Goal: Task Accomplishment & Management: Manage account settings

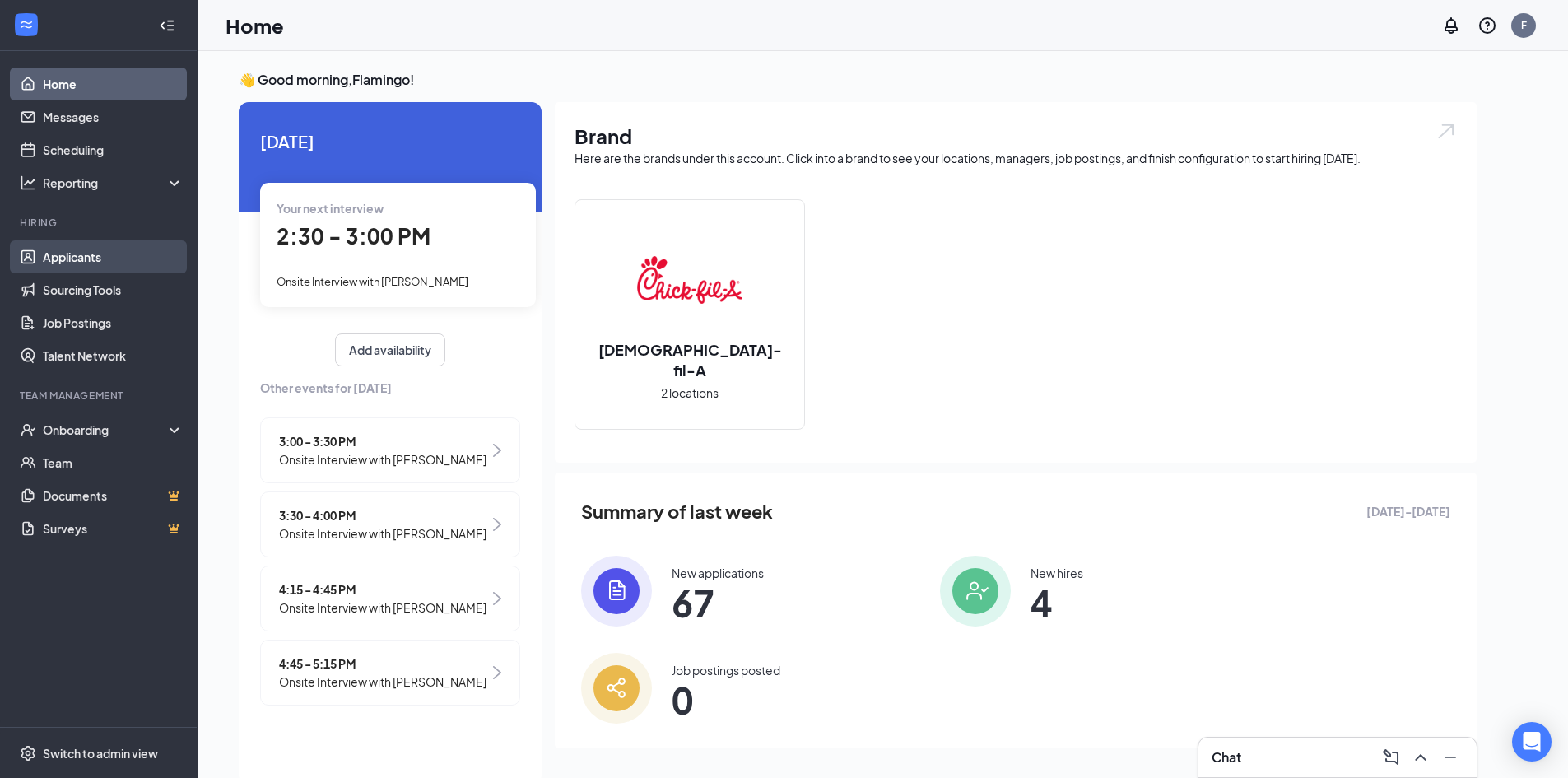
click at [149, 246] on link "Applicants" at bounding box center [113, 257] width 141 height 33
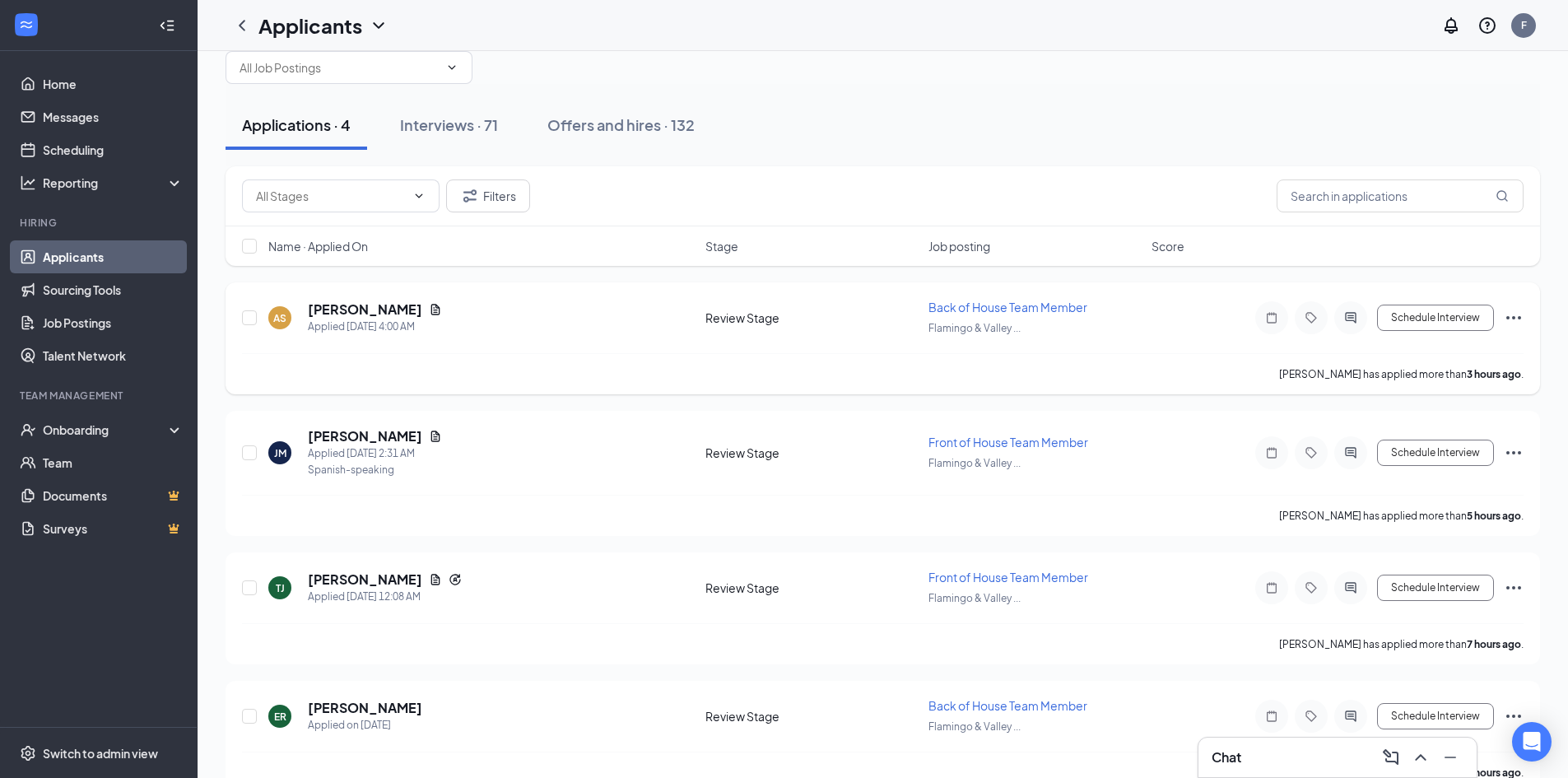
scroll to position [71, 0]
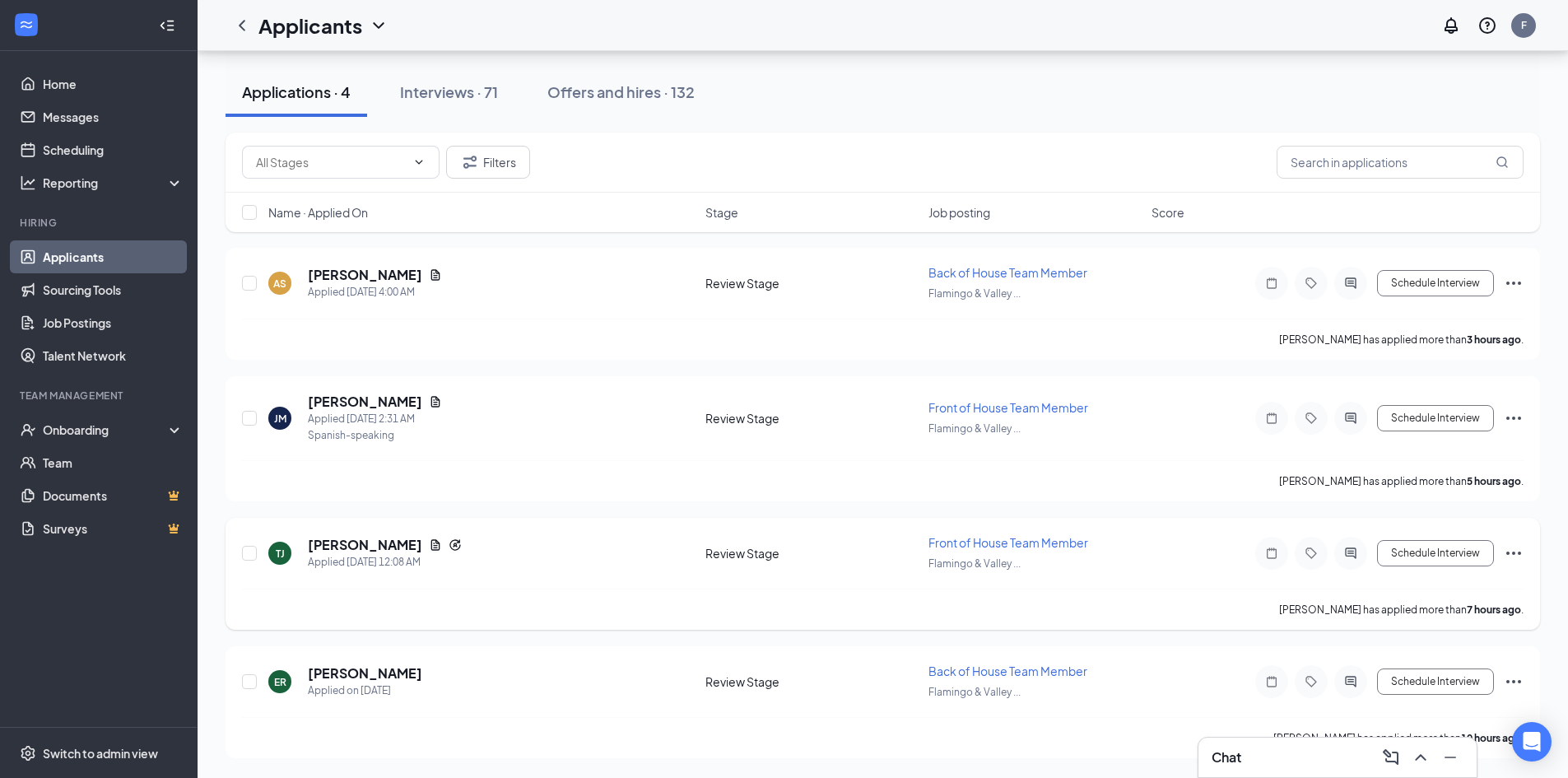
click at [1521, 555] on icon "Ellipses" at bounding box center [1513, 553] width 19 height 19
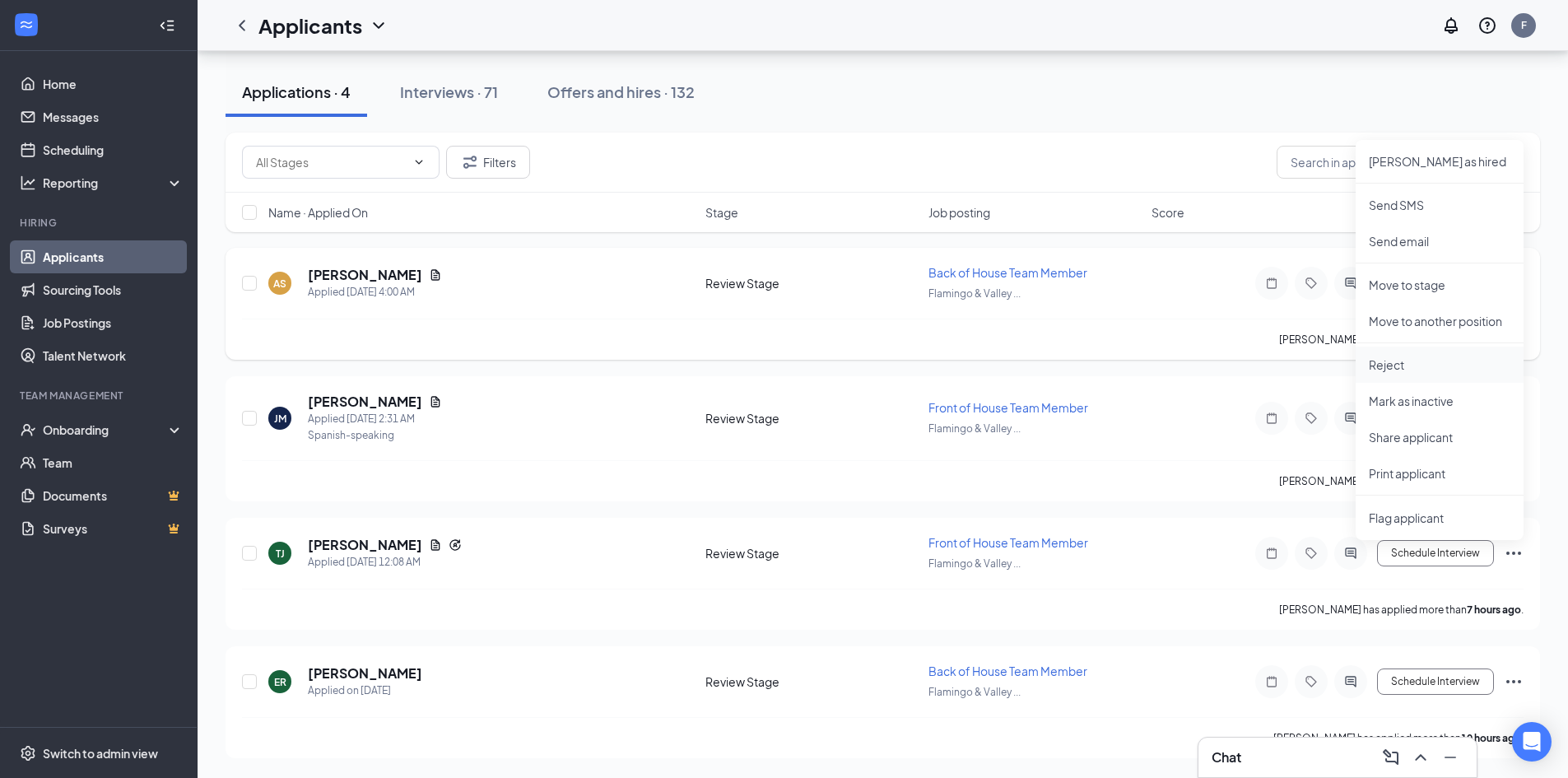
click at [1401, 370] on p "Reject" at bounding box center [1439, 364] width 142 height 16
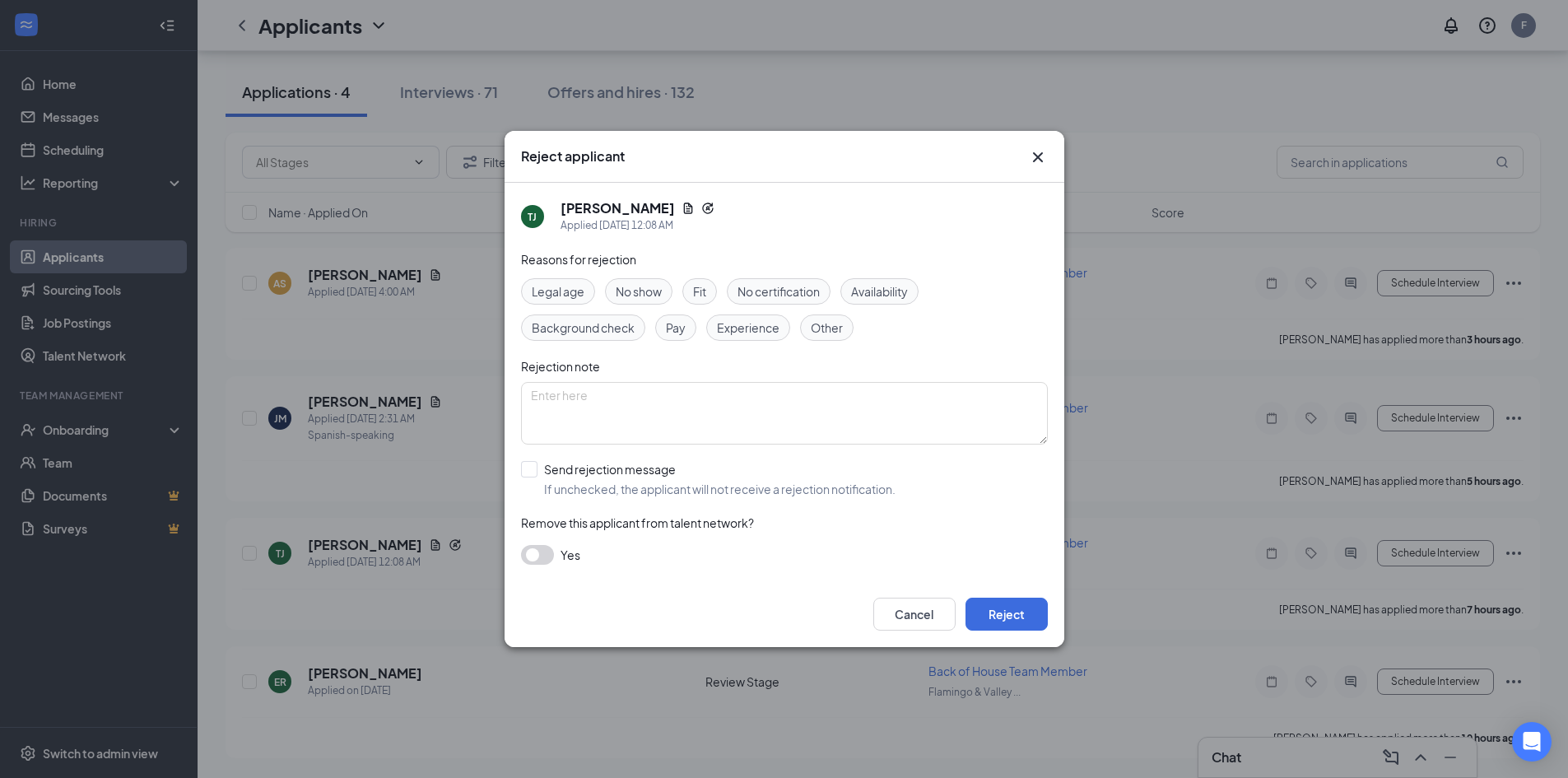
click at [699, 292] on span "Fit" at bounding box center [700, 291] width 14 height 18
click at [992, 612] on button "Reject" at bounding box center [1006, 614] width 82 height 33
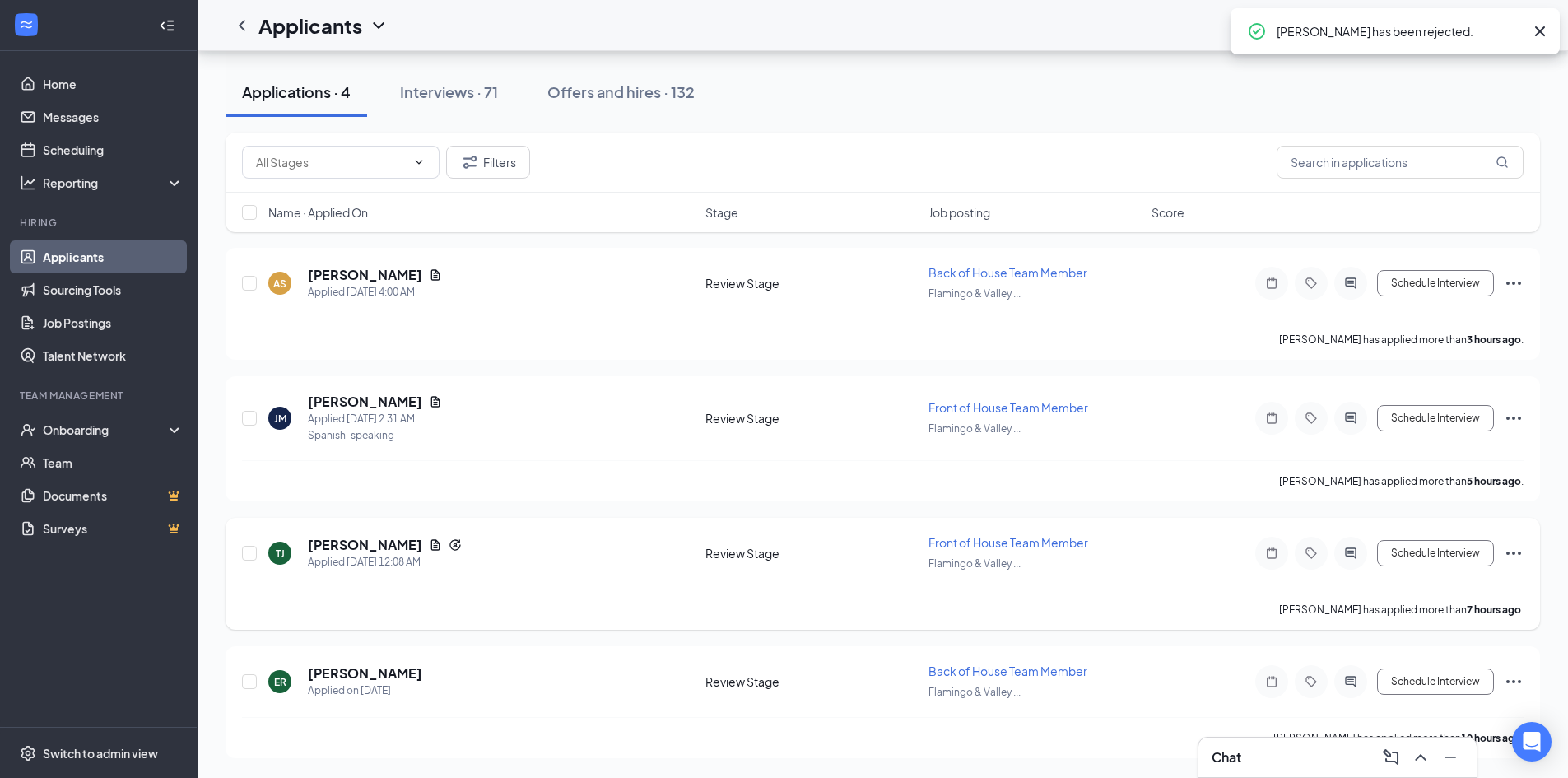
scroll to position [0, 0]
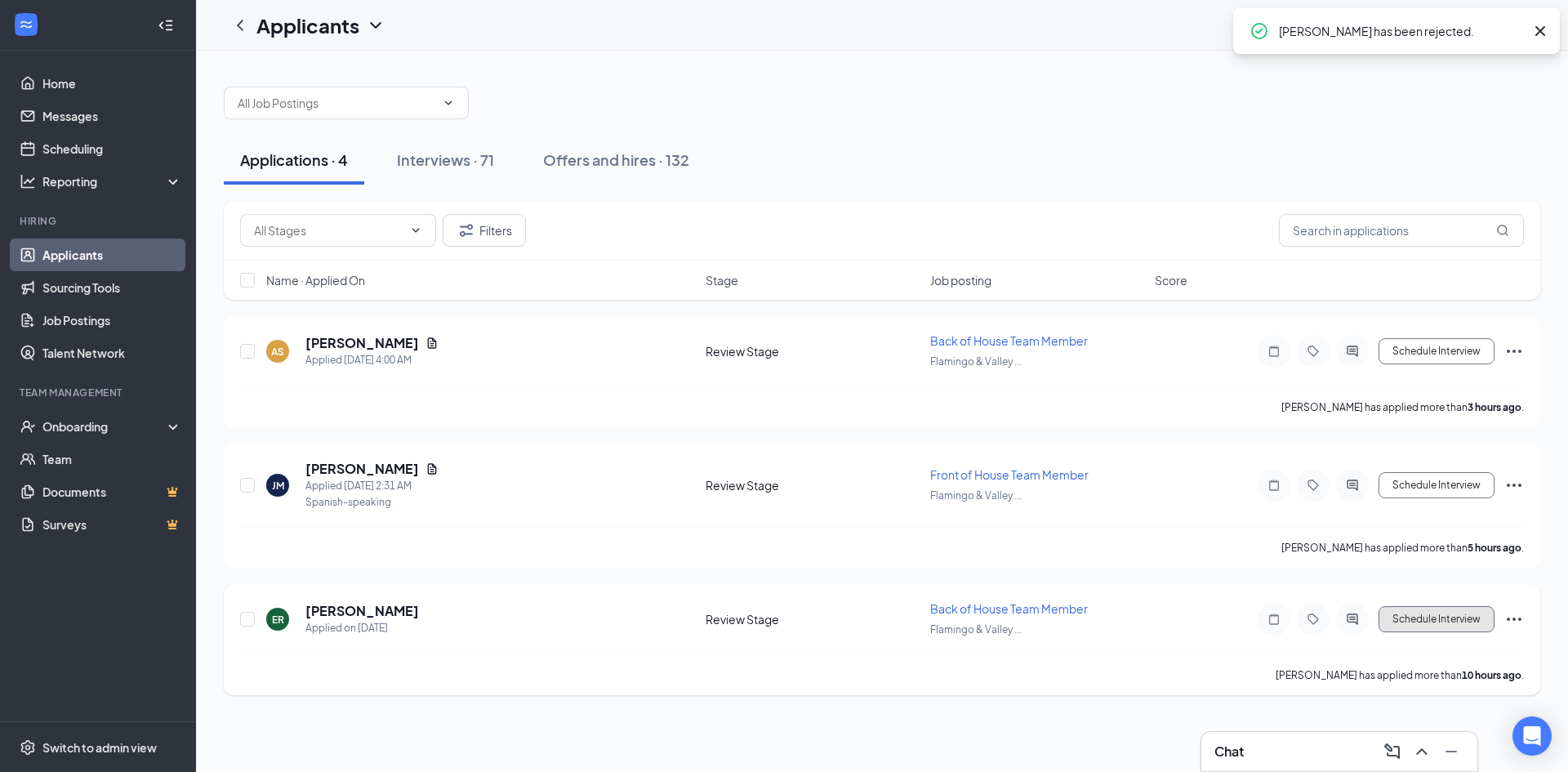
click at [1450, 623] on button "Schedule Interview" at bounding box center [1436, 619] width 116 height 26
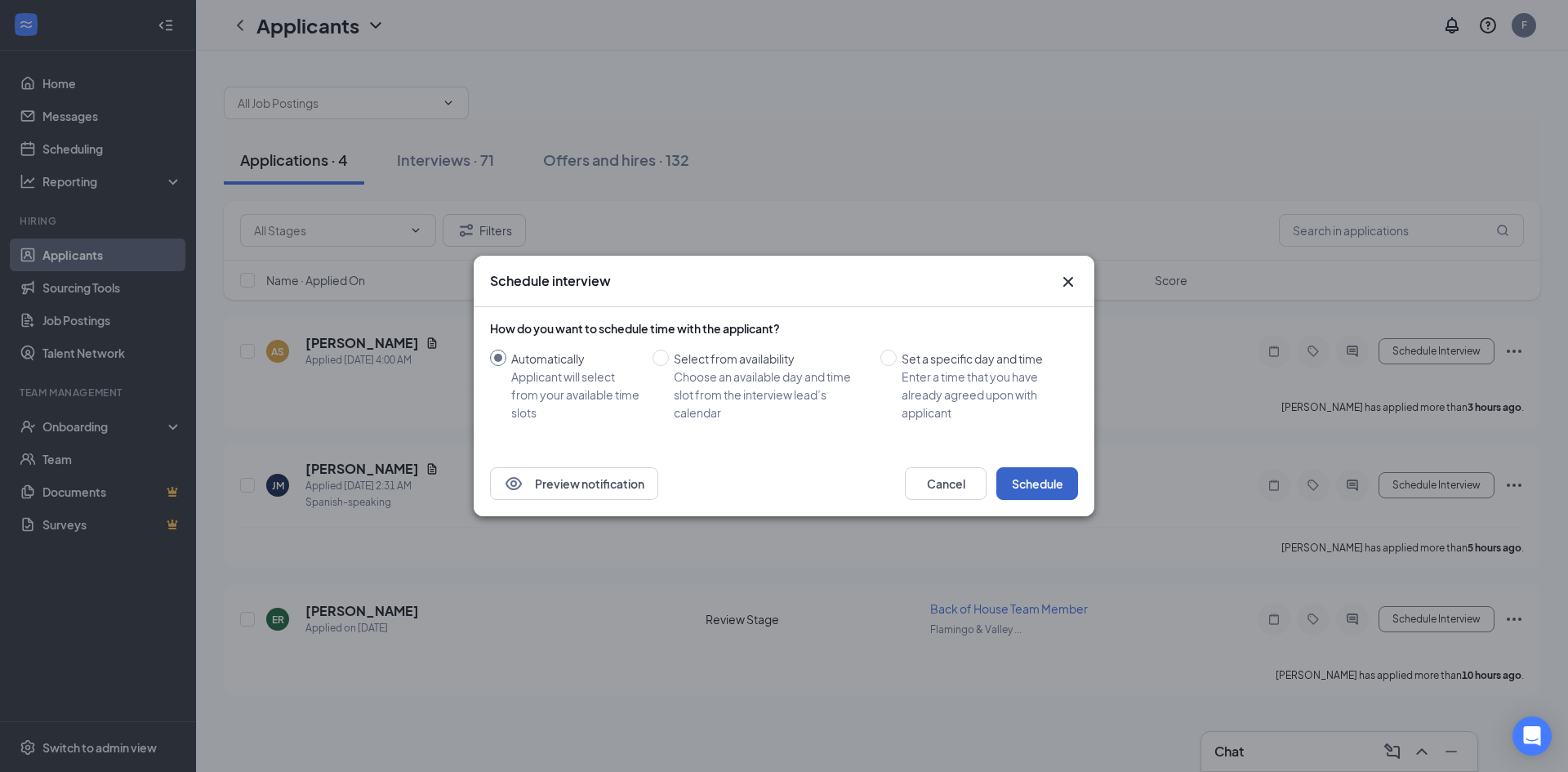
click at [1029, 485] on button "Schedule" at bounding box center [1037, 483] width 82 height 33
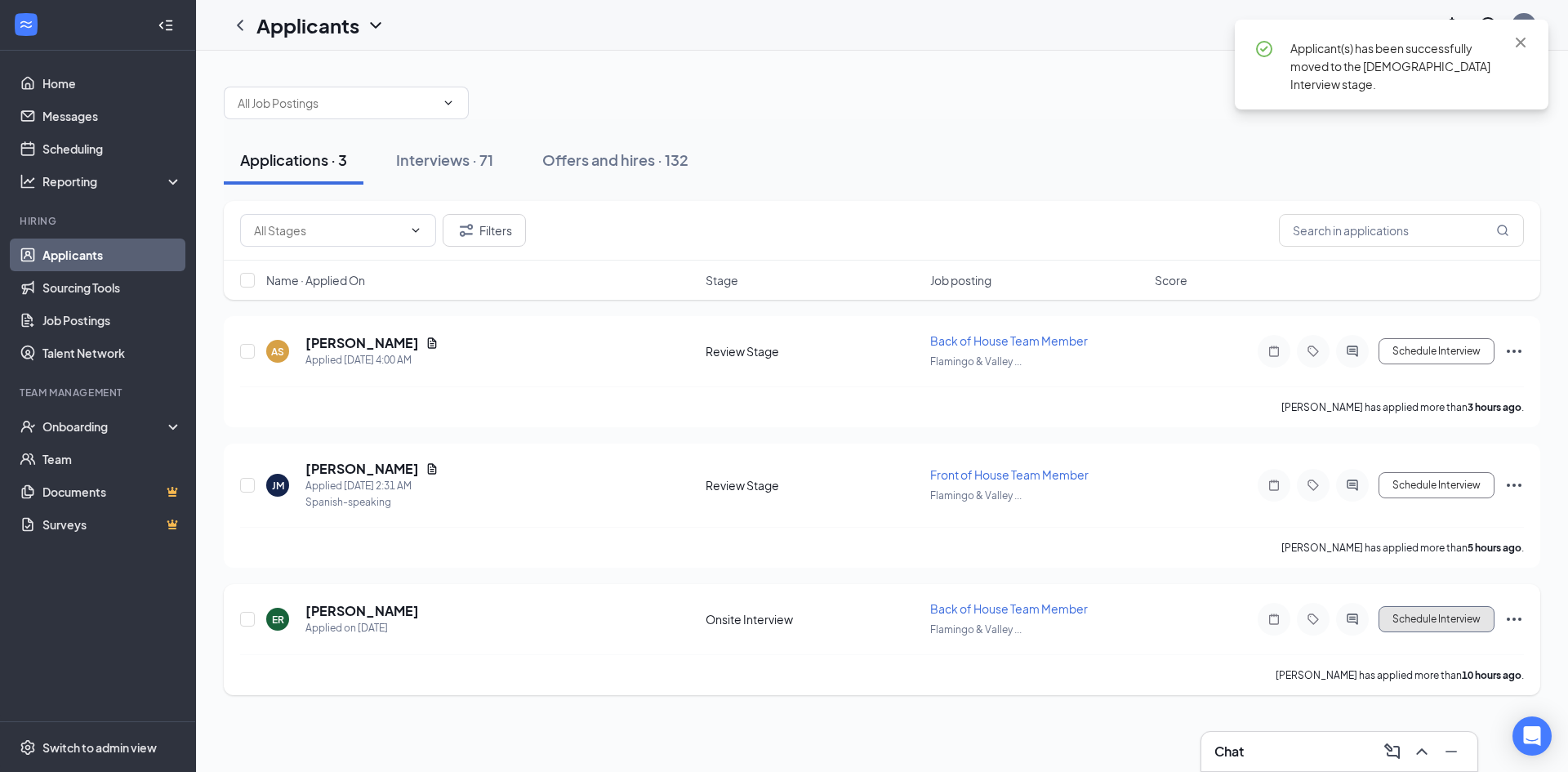
click at [1423, 627] on button "Schedule Interview" at bounding box center [1436, 619] width 116 height 26
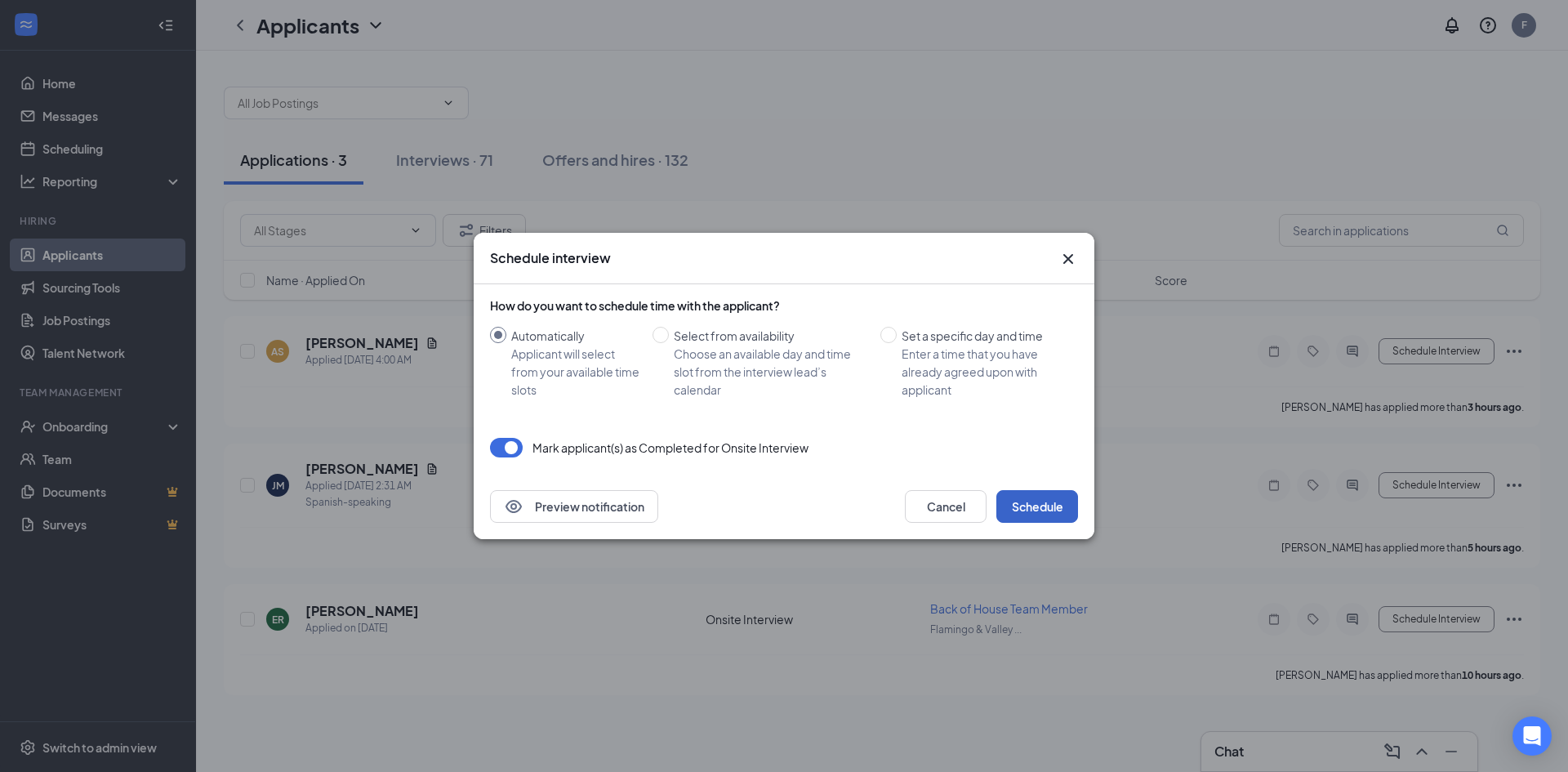
click at [1015, 497] on button "Schedule" at bounding box center [1037, 506] width 82 height 33
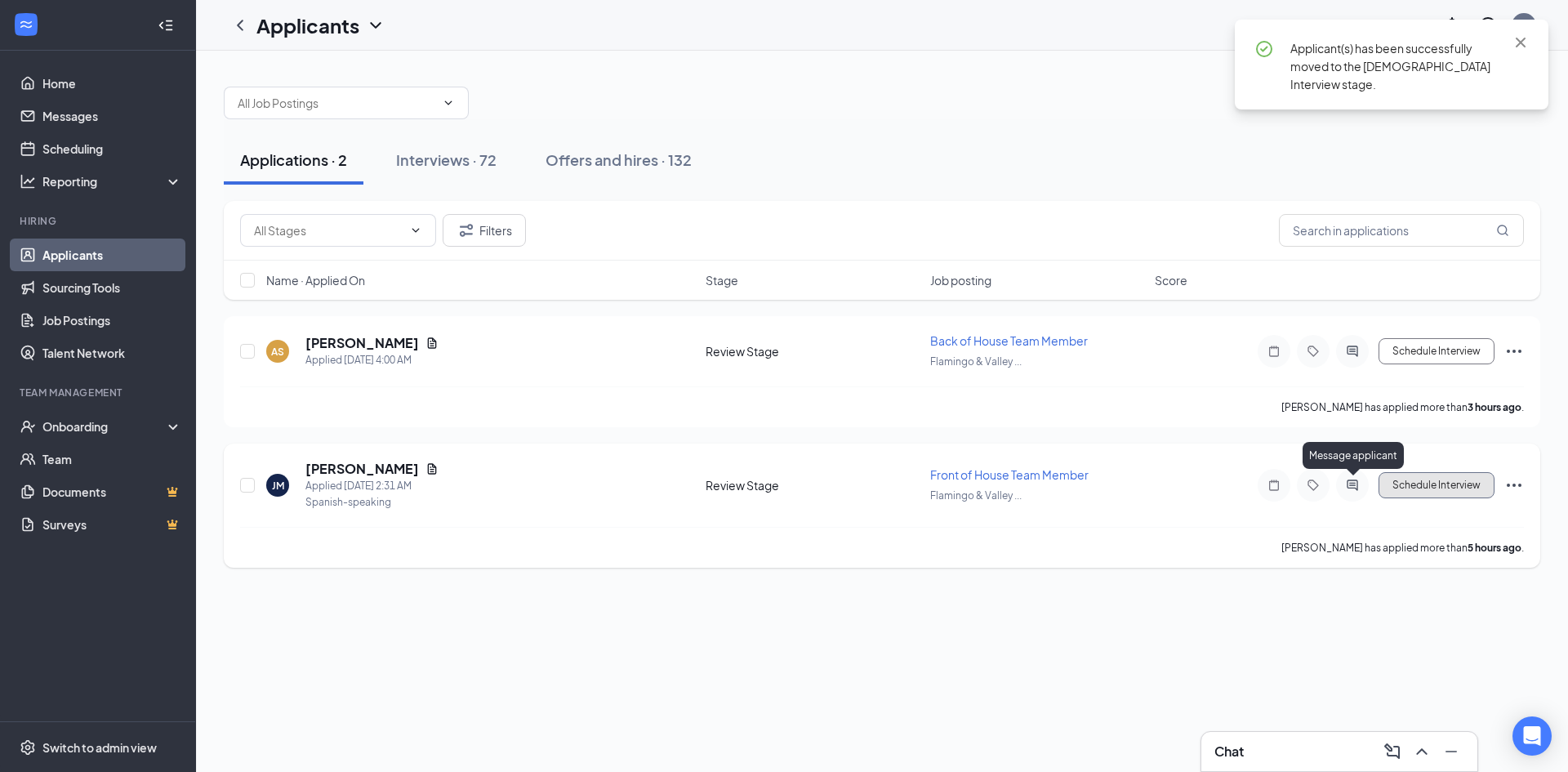
click at [1425, 478] on button "Schedule Interview" at bounding box center [1436, 484] width 116 height 26
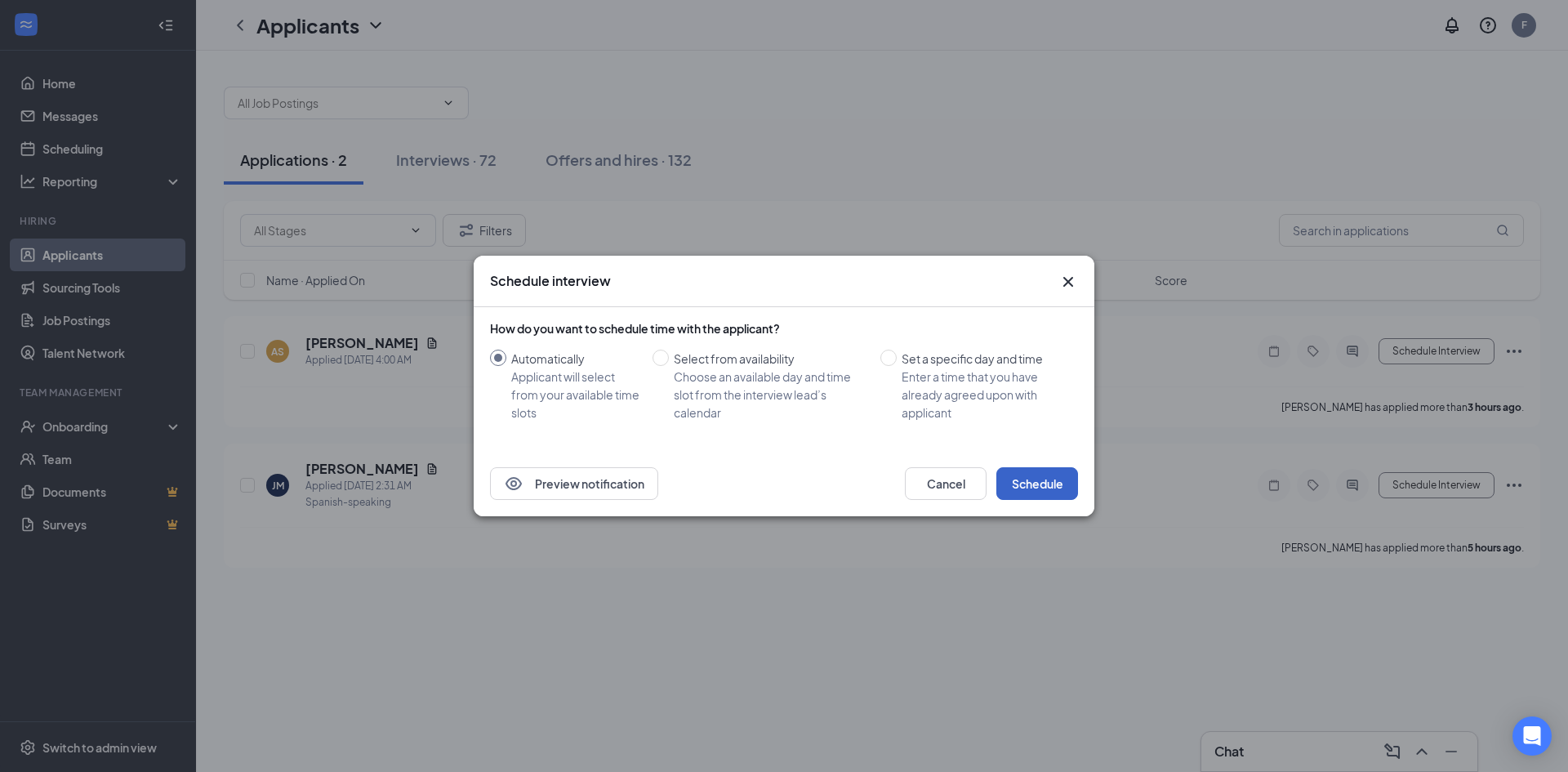
click at [1053, 474] on button "Schedule" at bounding box center [1037, 483] width 82 height 33
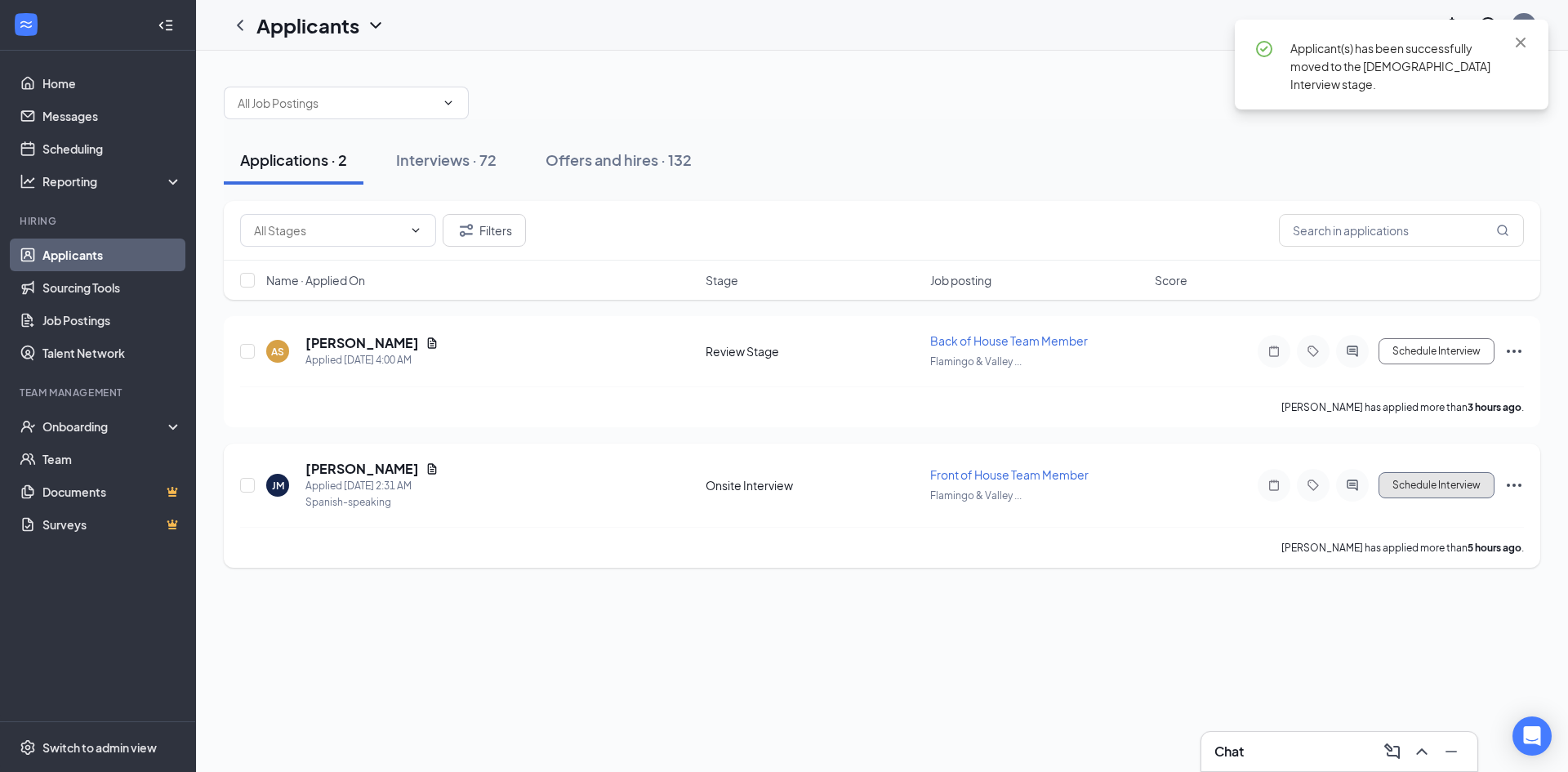
click at [1427, 489] on button "Schedule Interview" at bounding box center [1436, 484] width 116 height 26
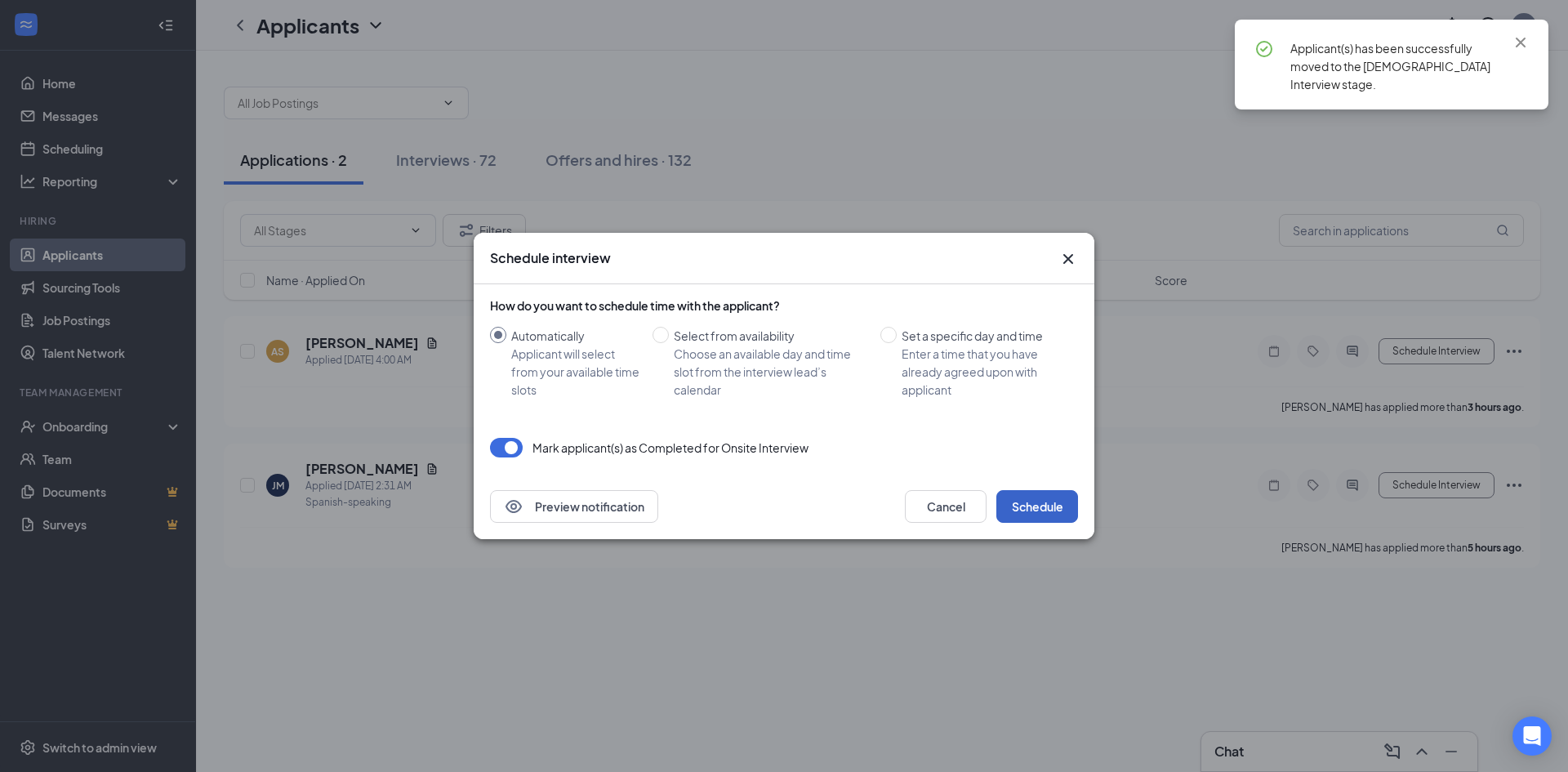
click at [1049, 502] on button "Schedule" at bounding box center [1037, 506] width 82 height 33
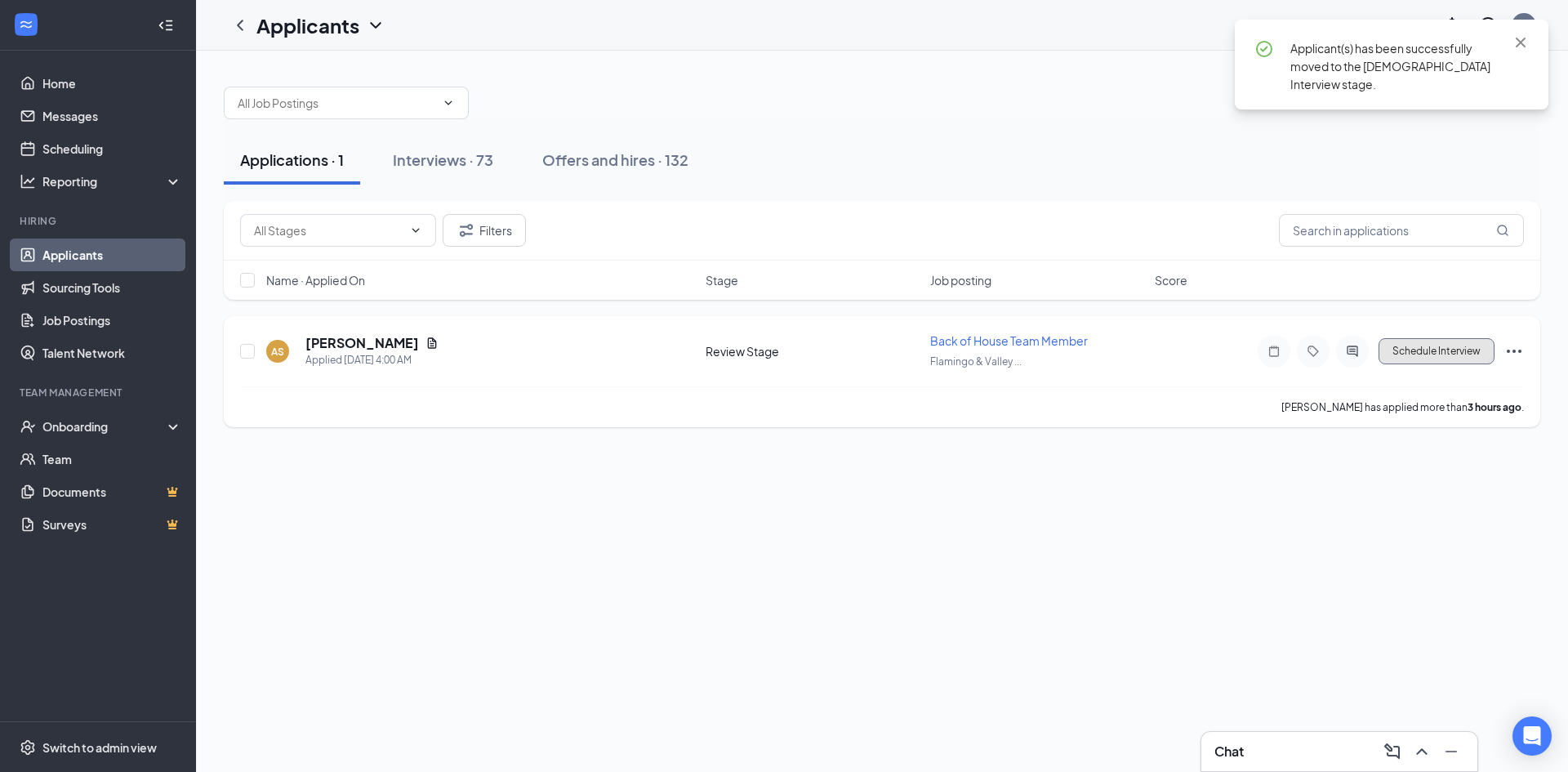
click at [1398, 357] on button "Schedule Interview" at bounding box center [1436, 351] width 116 height 26
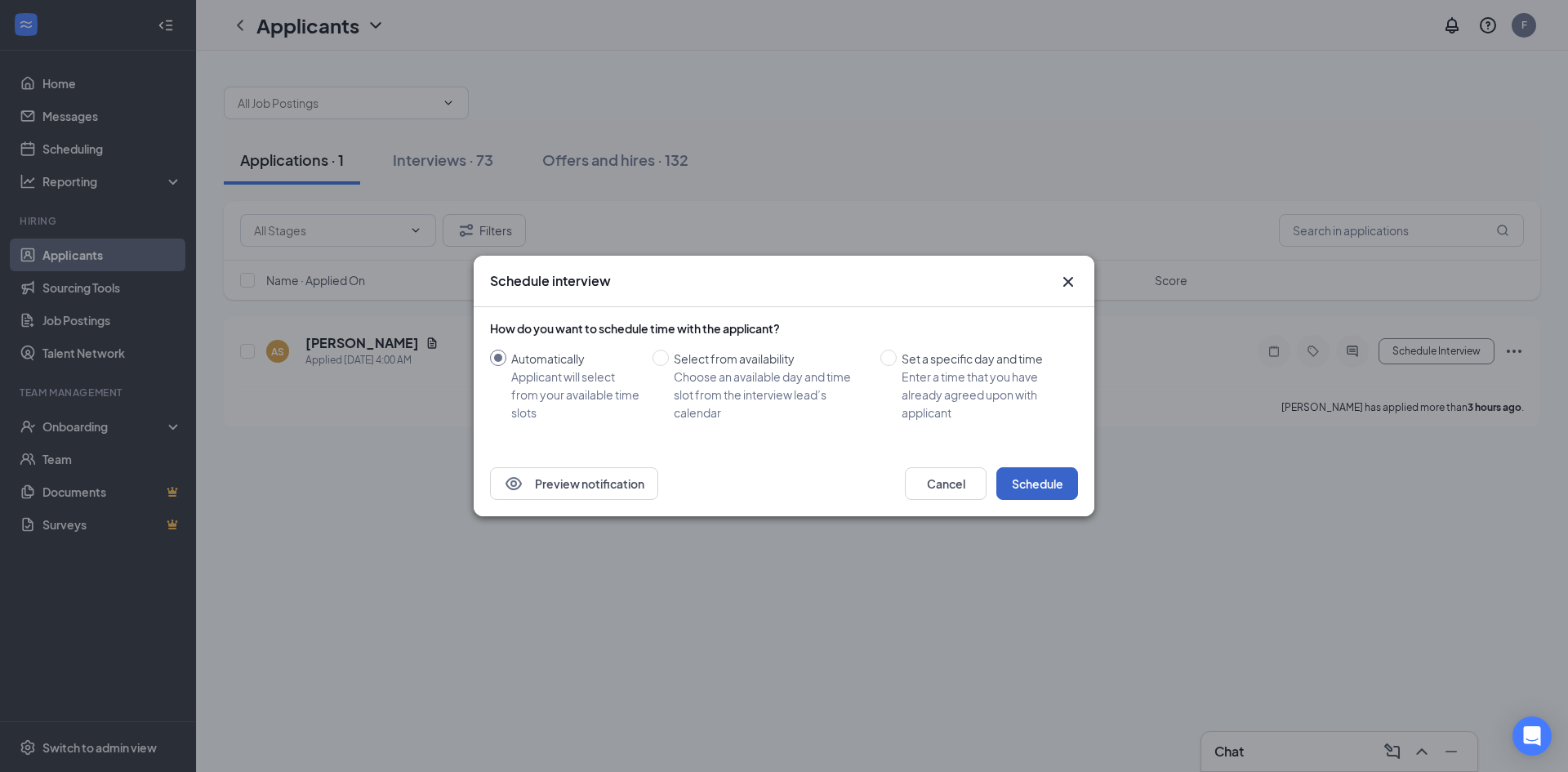
click at [1048, 479] on button "Schedule" at bounding box center [1037, 483] width 82 height 33
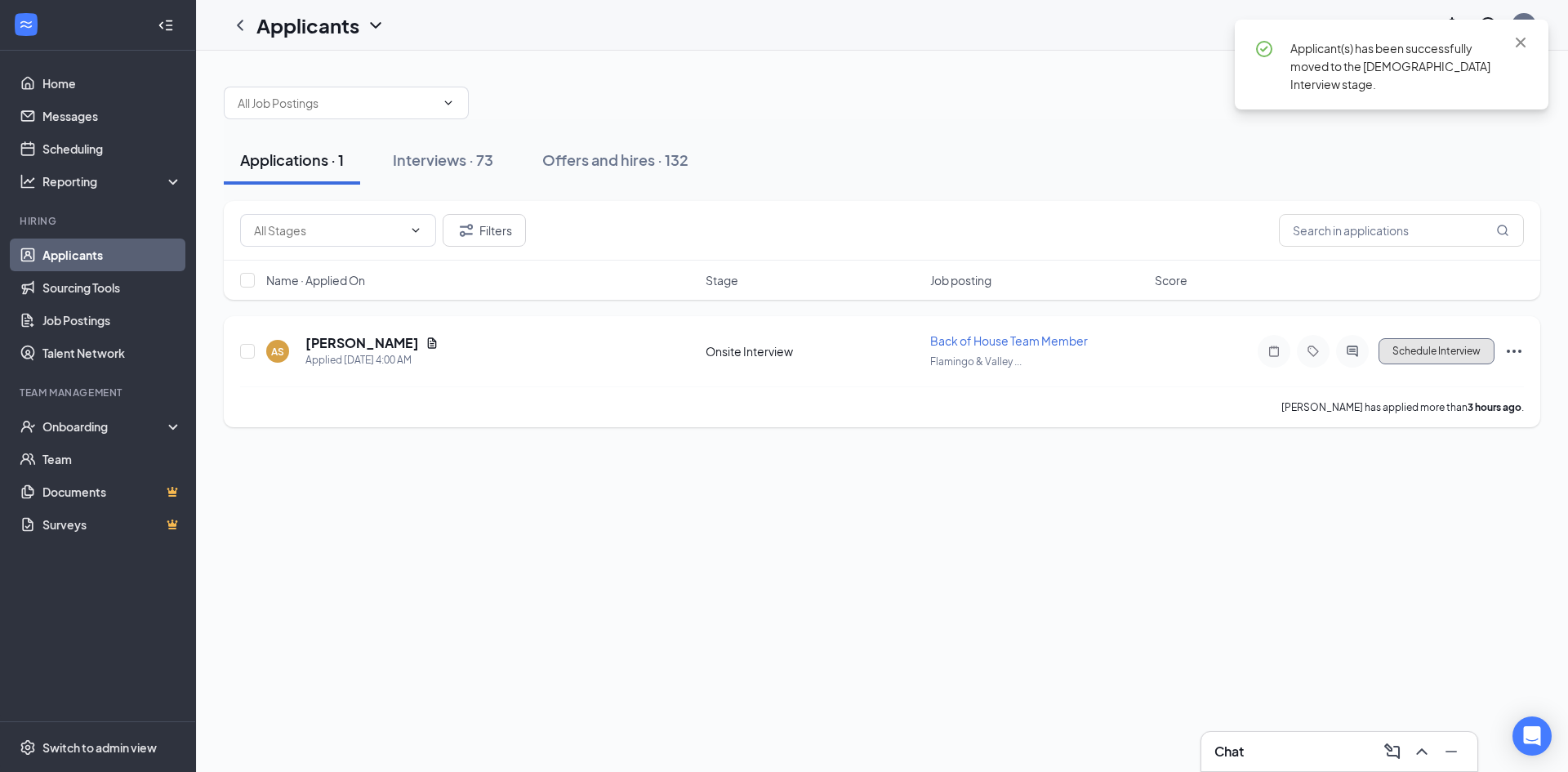
click at [1427, 353] on button "Schedule Interview" at bounding box center [1436, 351] width 116 height 26
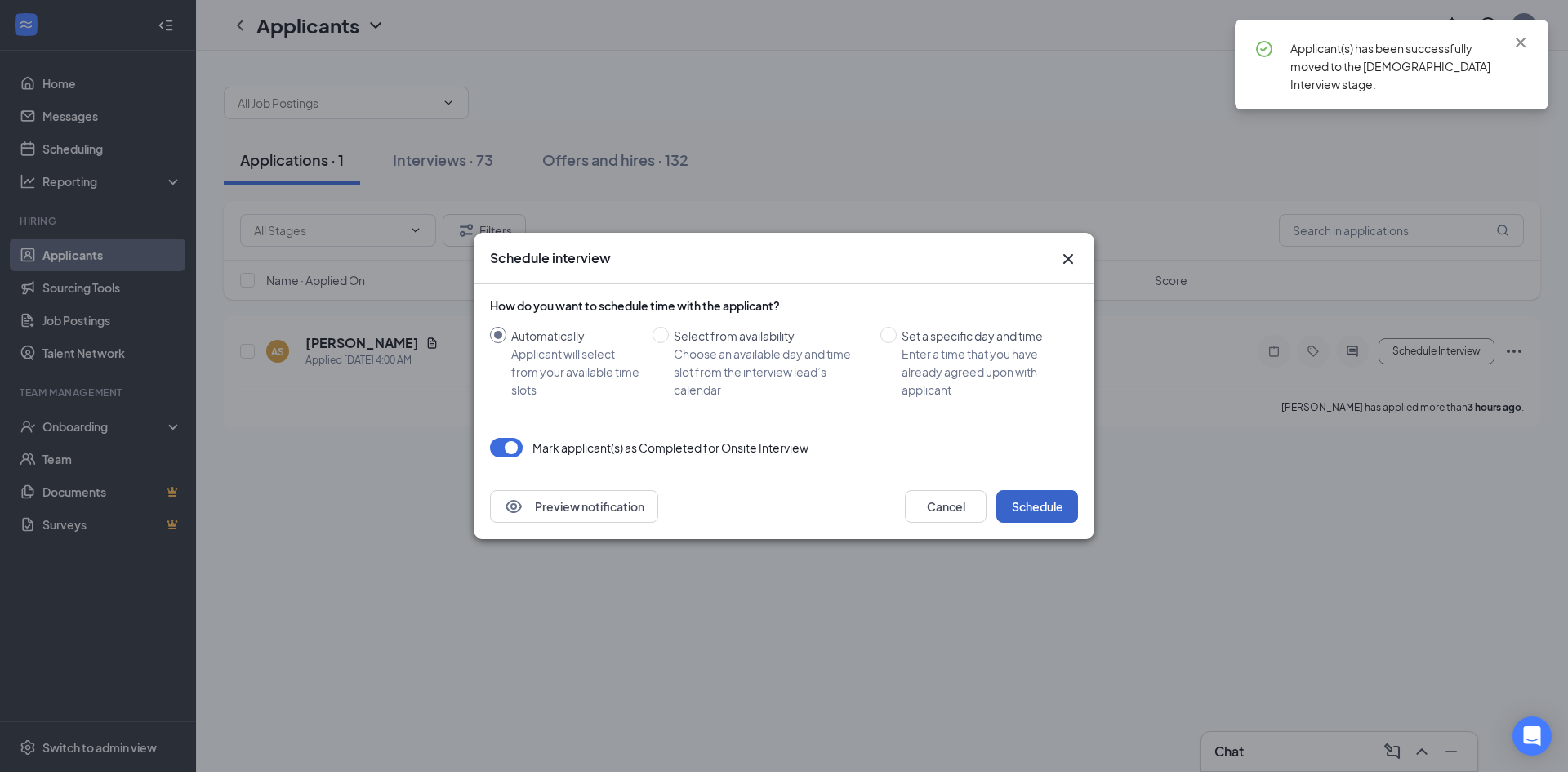
click at [1032, 498] on button "Schedule" at bounding box center [1037, 506] width 82 height 33
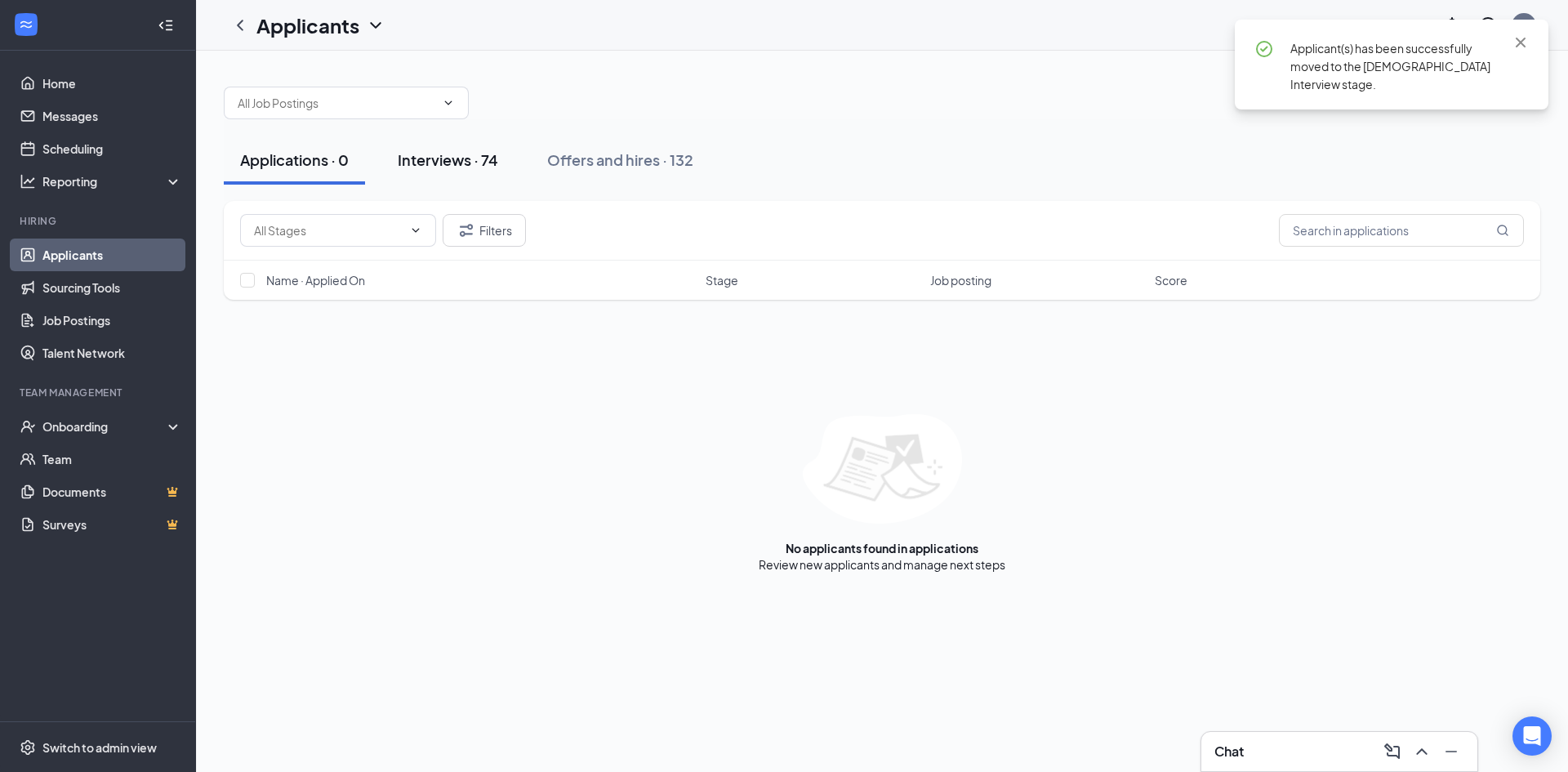
click at [462, 153] on div "Interviews · 74" at bounding box center [447, 160] width 100 height 20
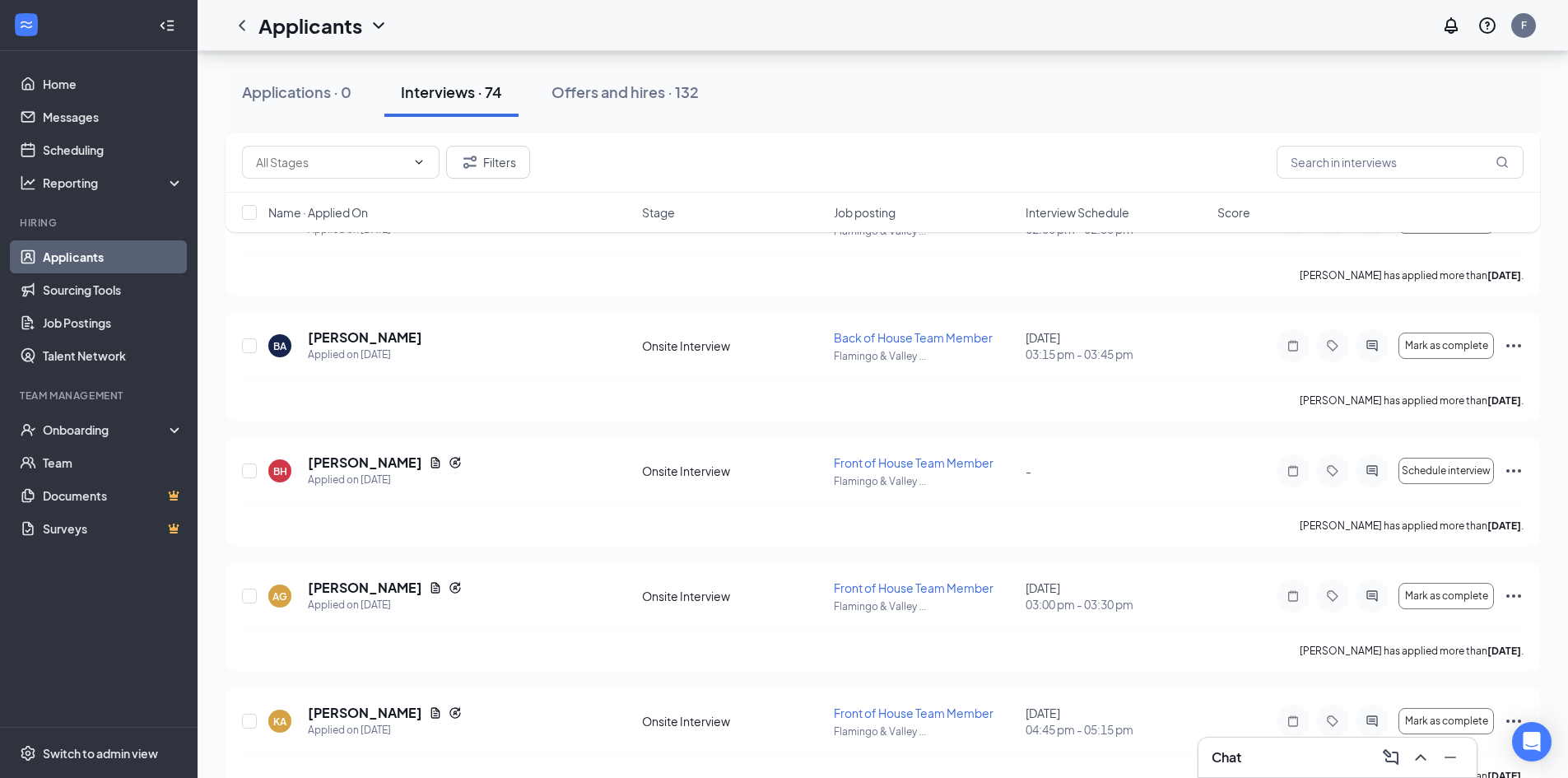
scroll to position [5349, 0]
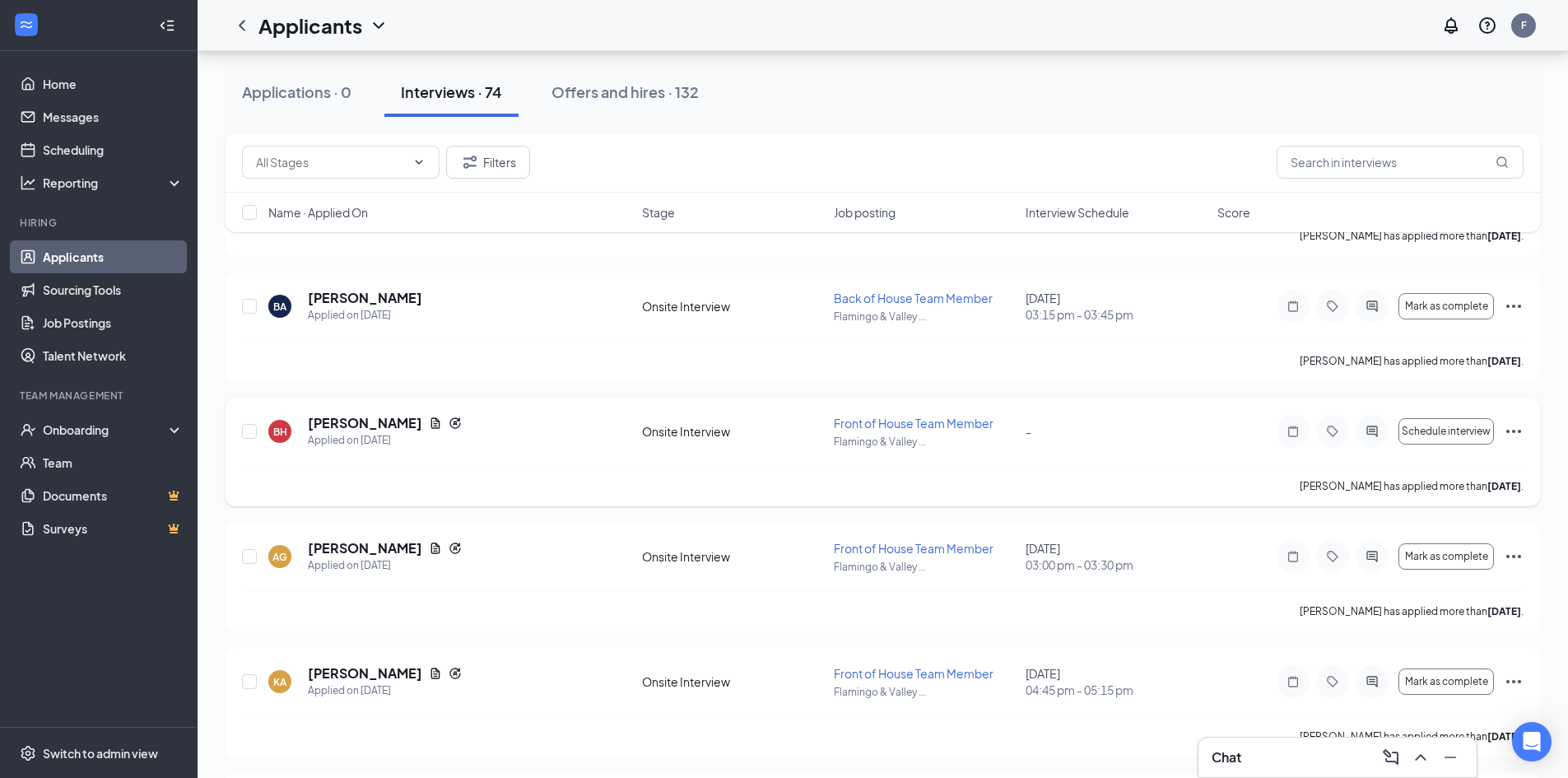
click at [1507, 425] on icon "Ellipses" at bounding box center [1513, 431] width 19 height 19
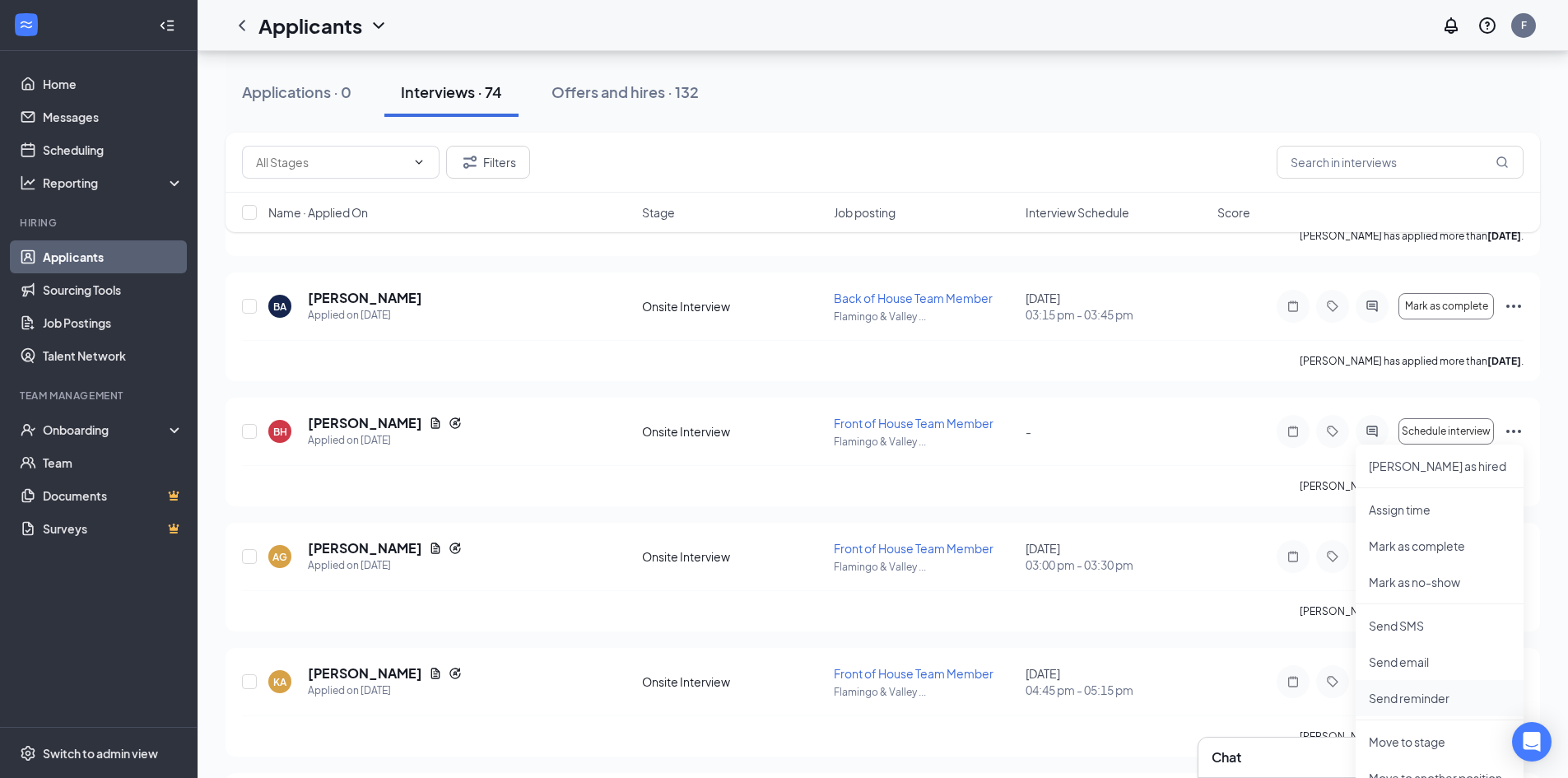
scroll to position [5432, 0]
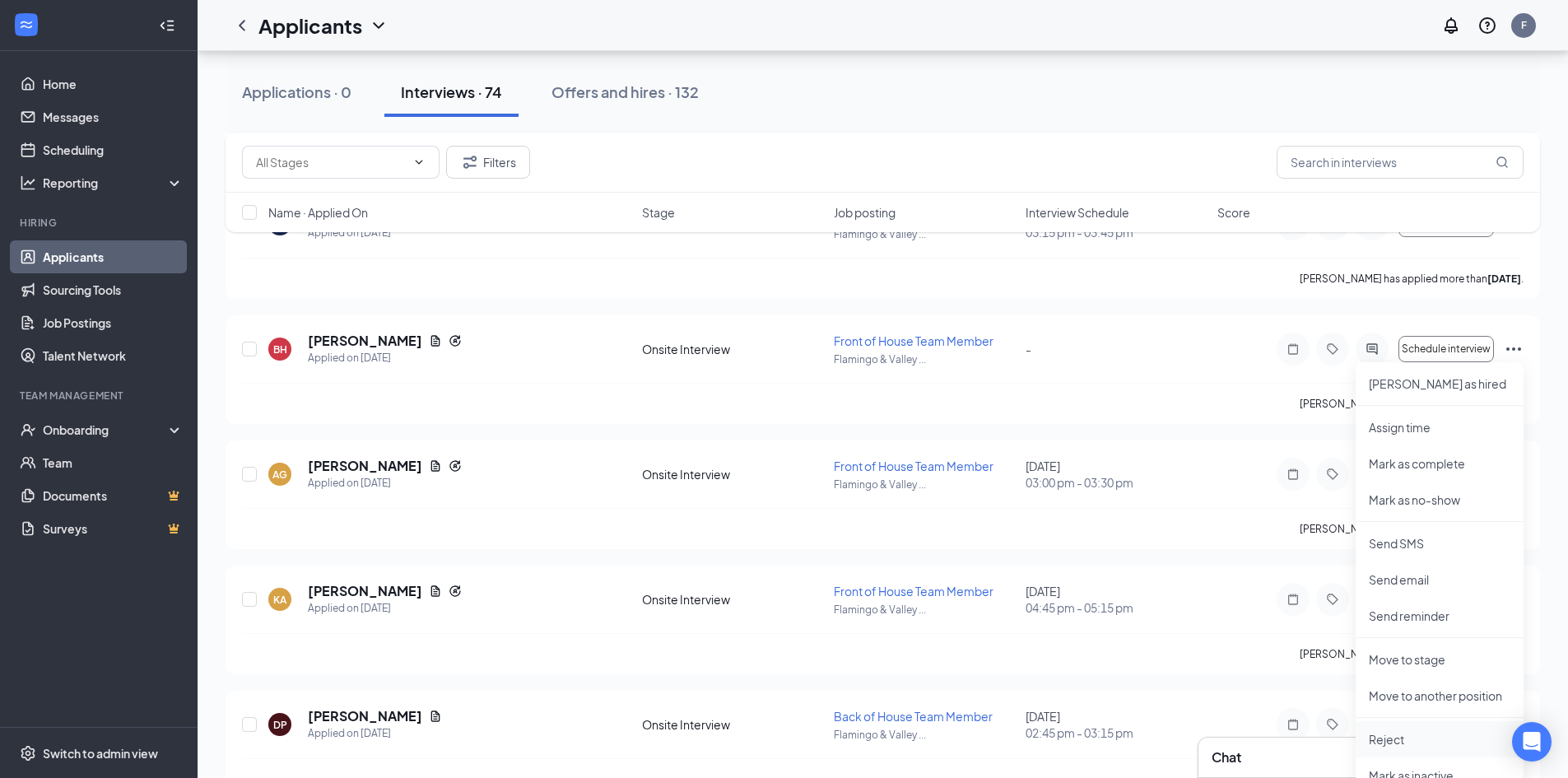
click at [1393, 728] on li "Reject" at bounding box center [1439, 739] width 168 height 36
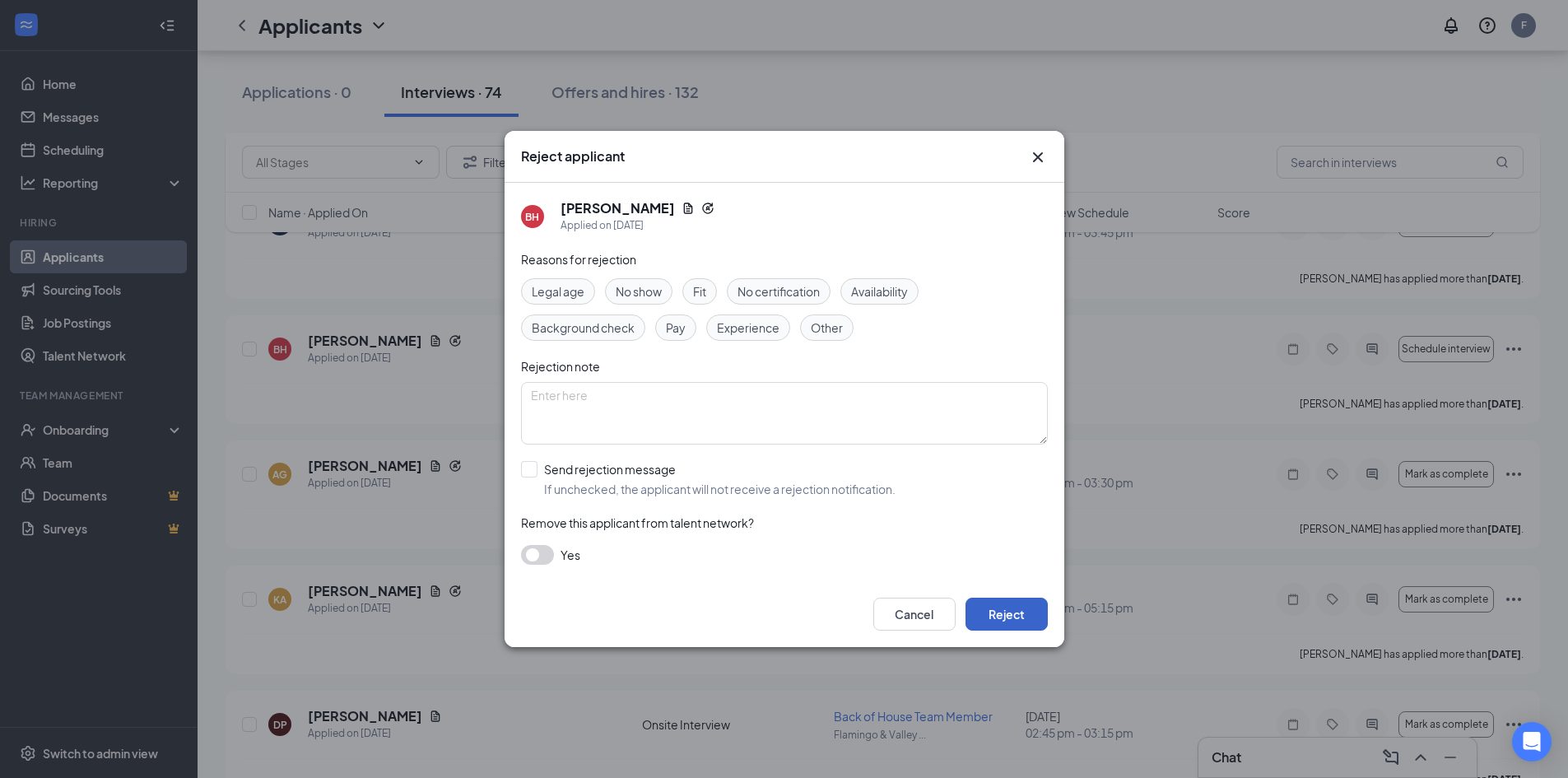
click at [998, 602] on button "Reject" at bounding box center [1006, 614] width 82 height 33
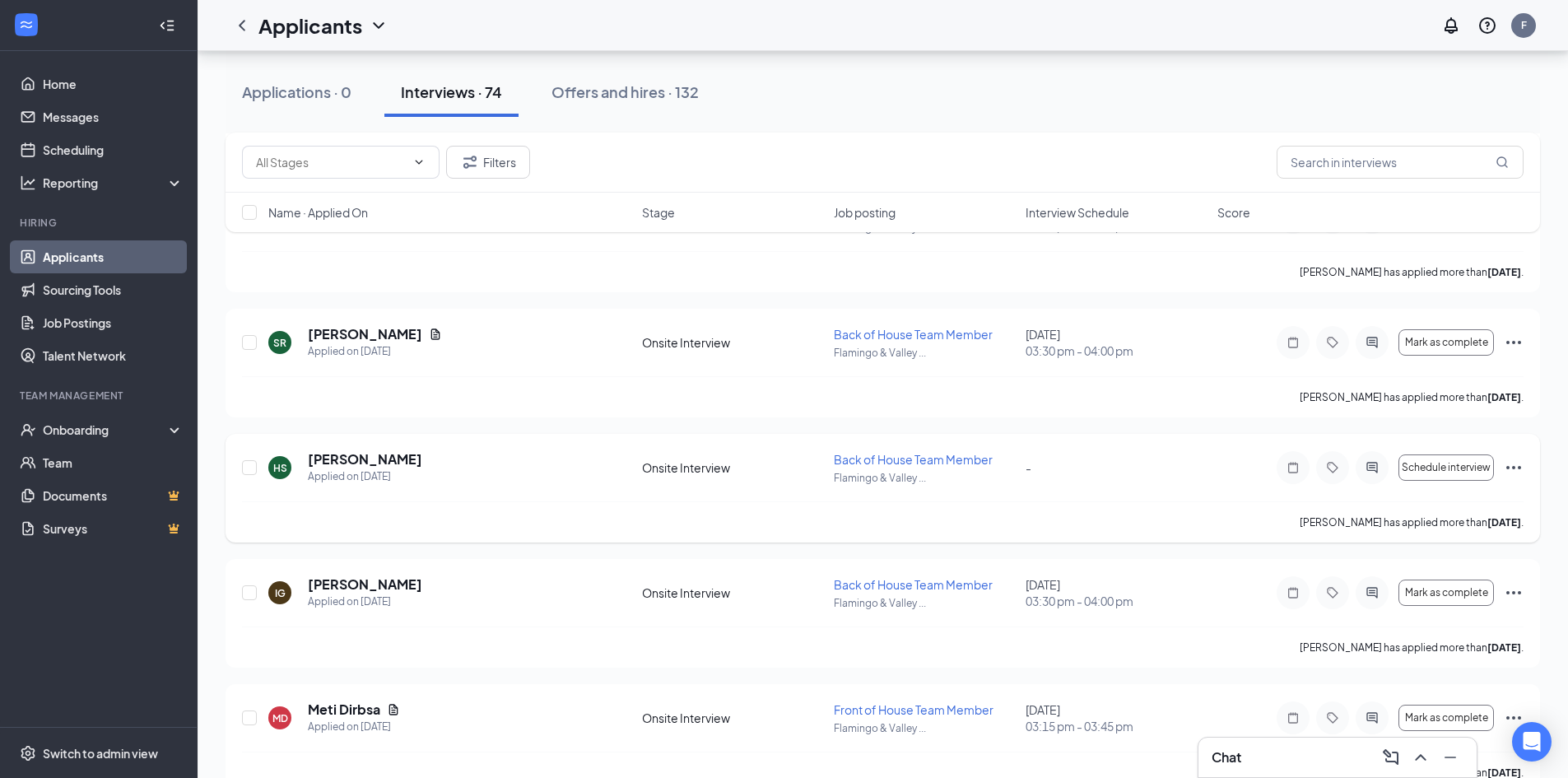
scroll to position [2421, 0]
click at [1507, 463] on icon "Ellipses" at bounding box center [1513, 465] width 19 height 19
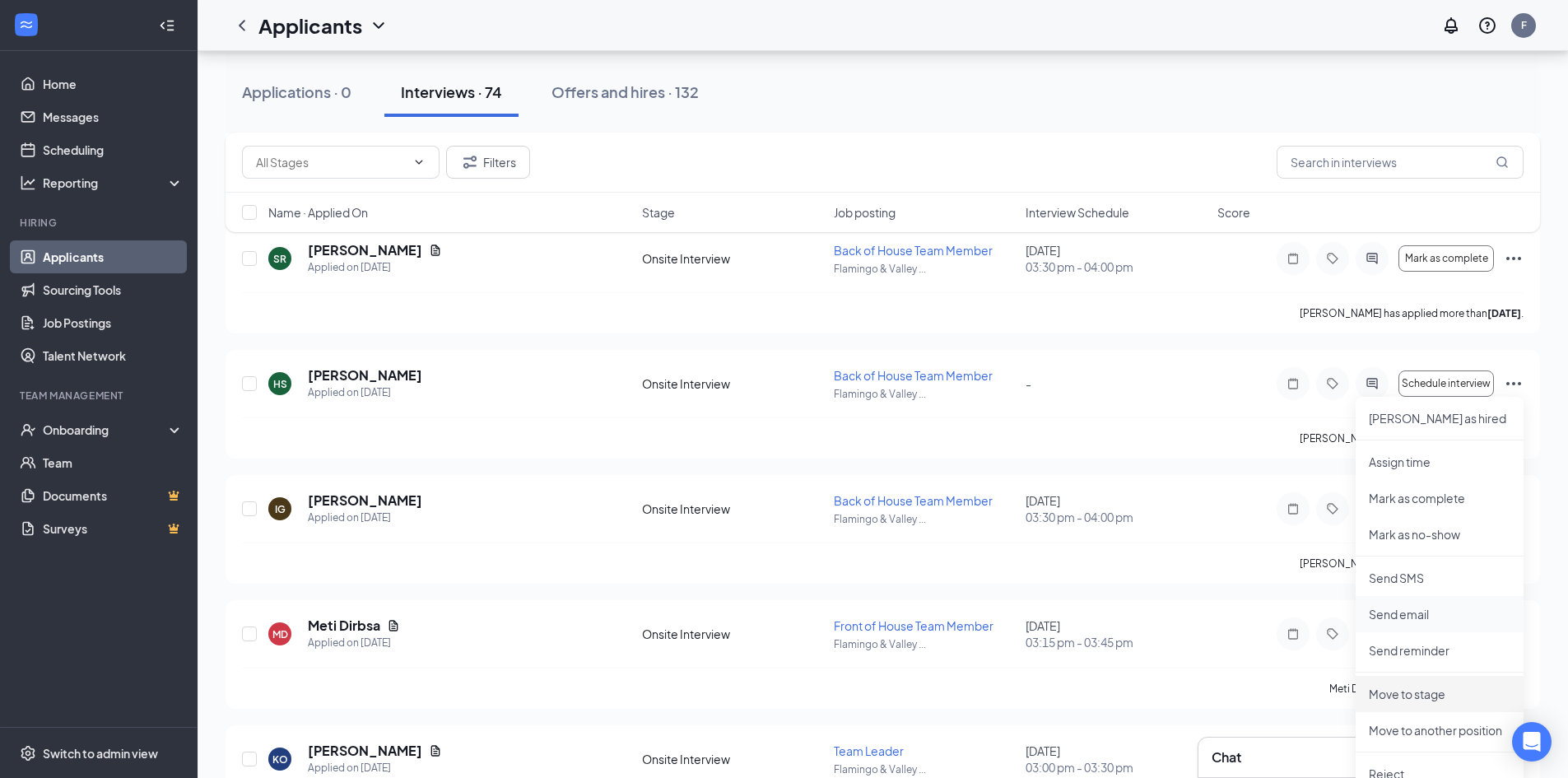
scroll to position [2586, 0]
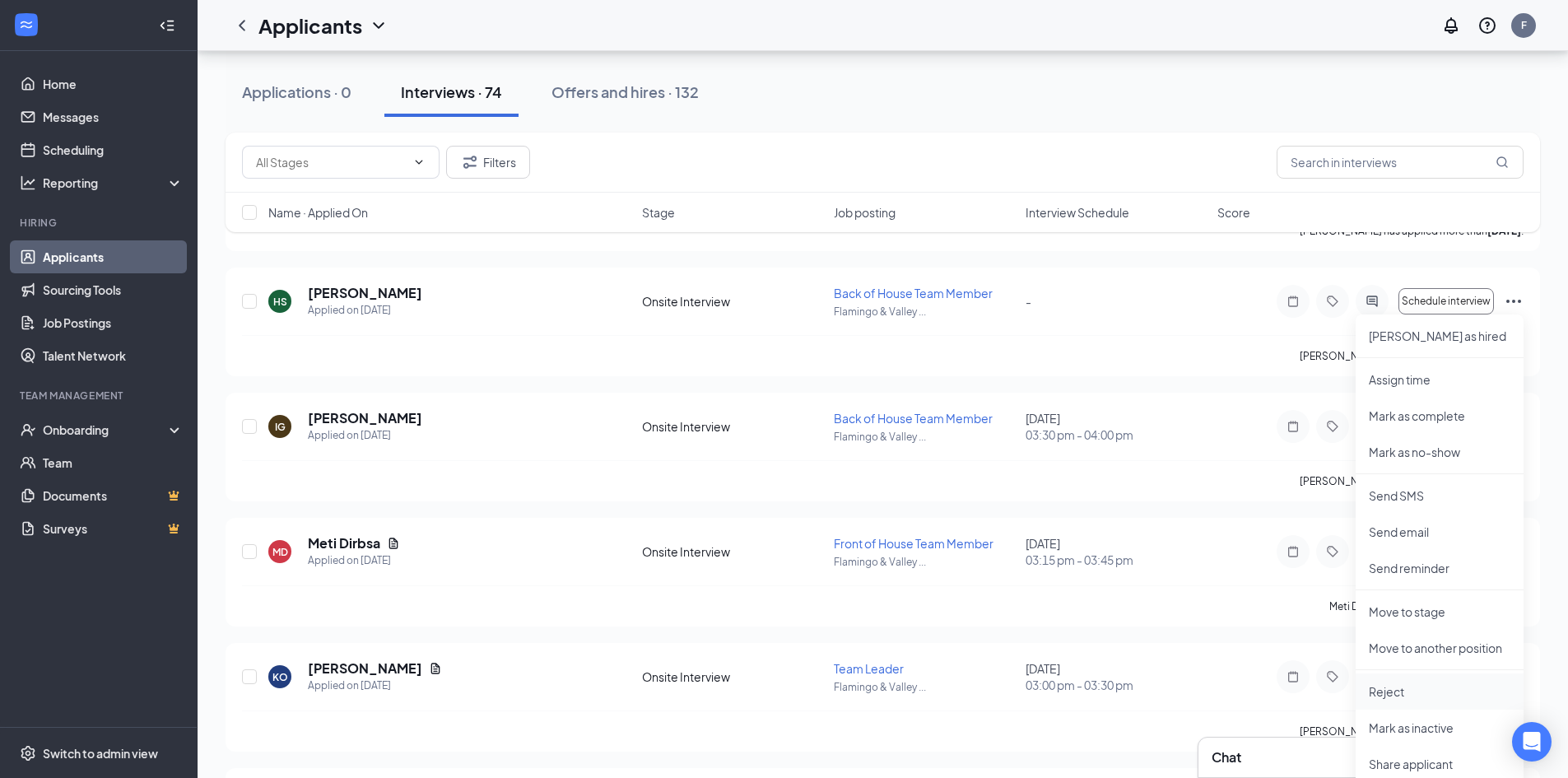
click at [1391, 687] on p "Reject" at bounding box center [1439, 691] width 142 height 16
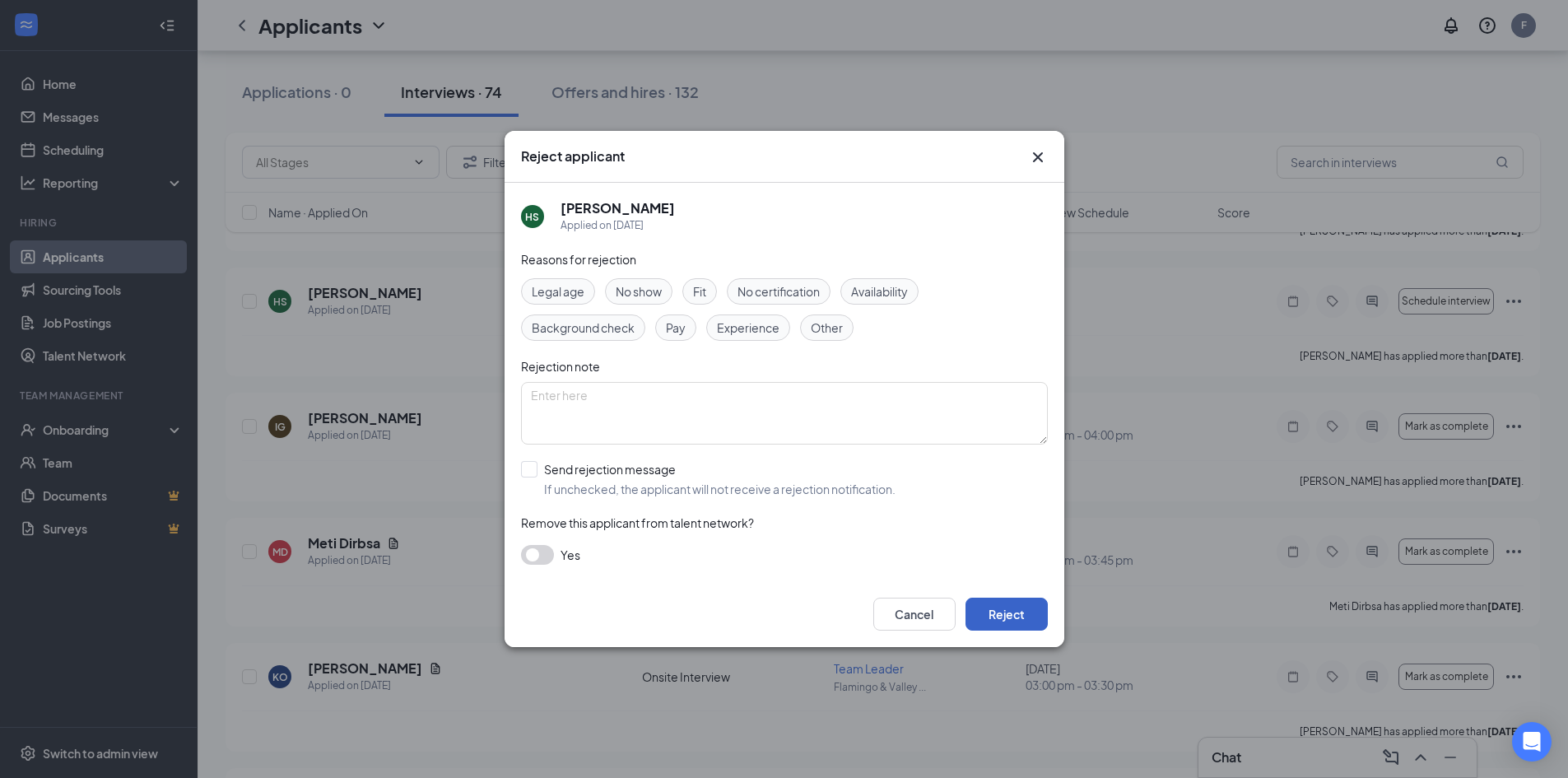
click at [999, 612] on button "Reject" at bounding box center [1006, 614] width 82 height 33
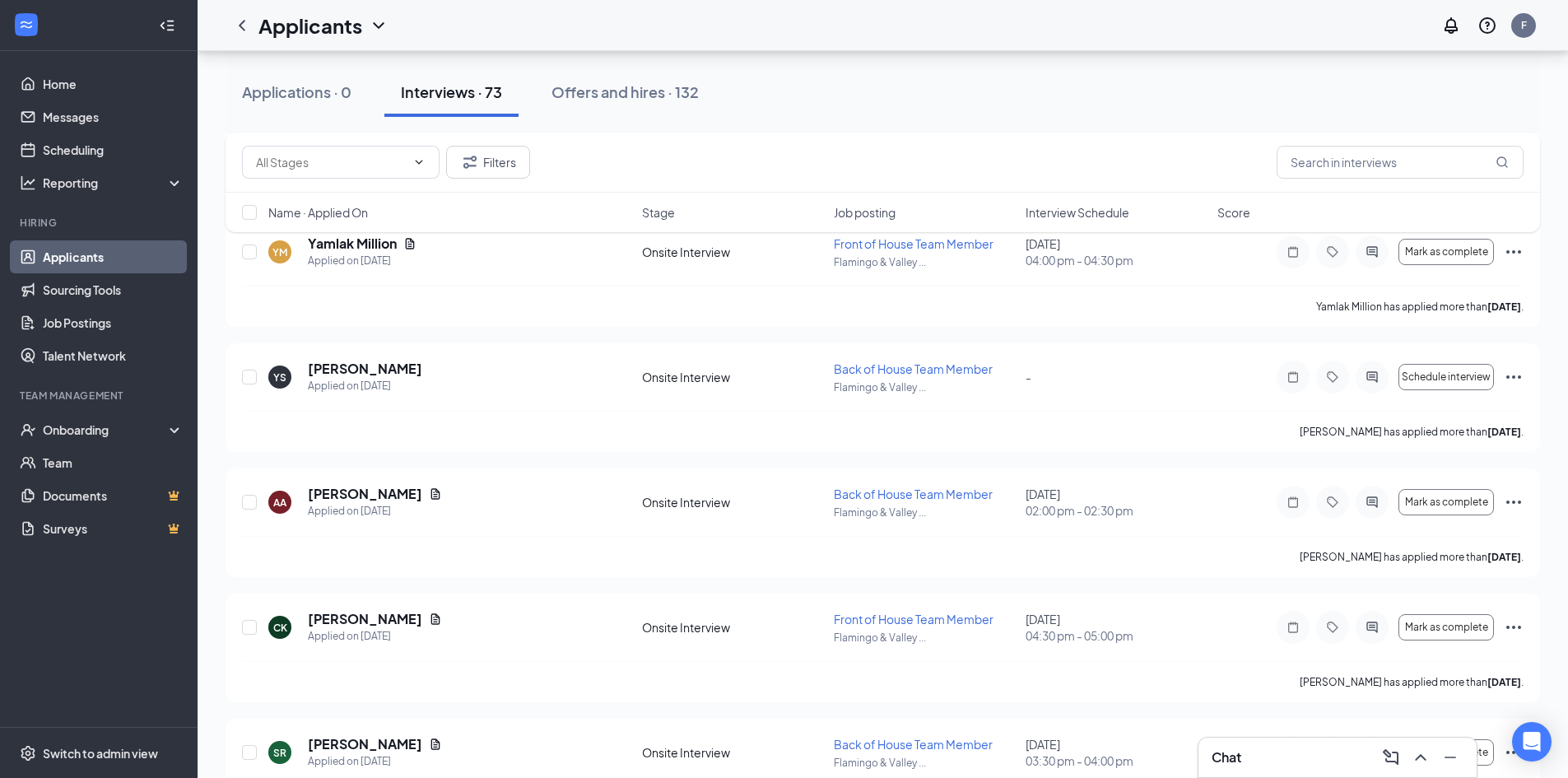
scroll to position [2092, 0]
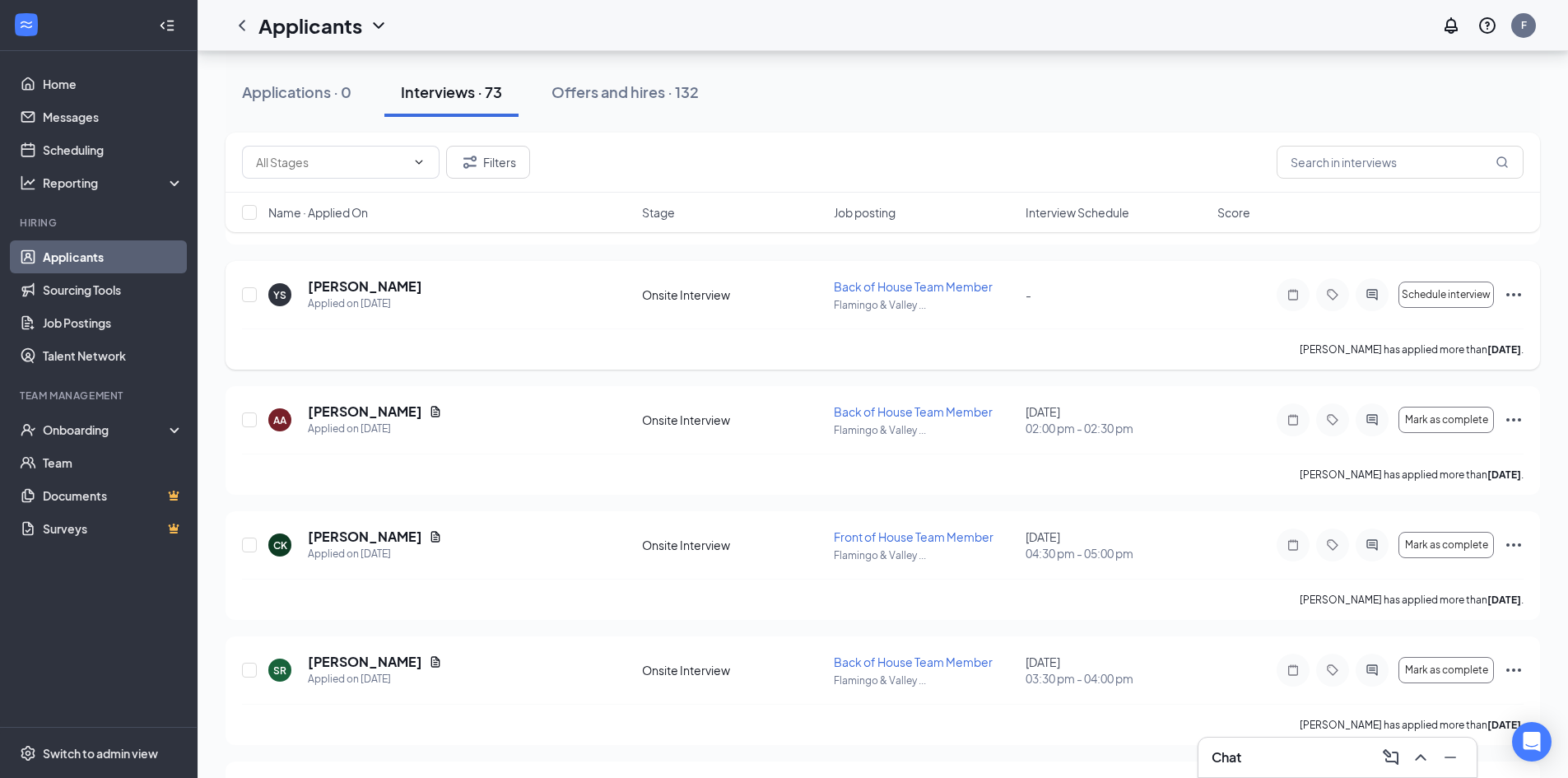
click at [1523, 295] on icon "Ellipses" at bounding box center [1513, 294] width 19 height 19
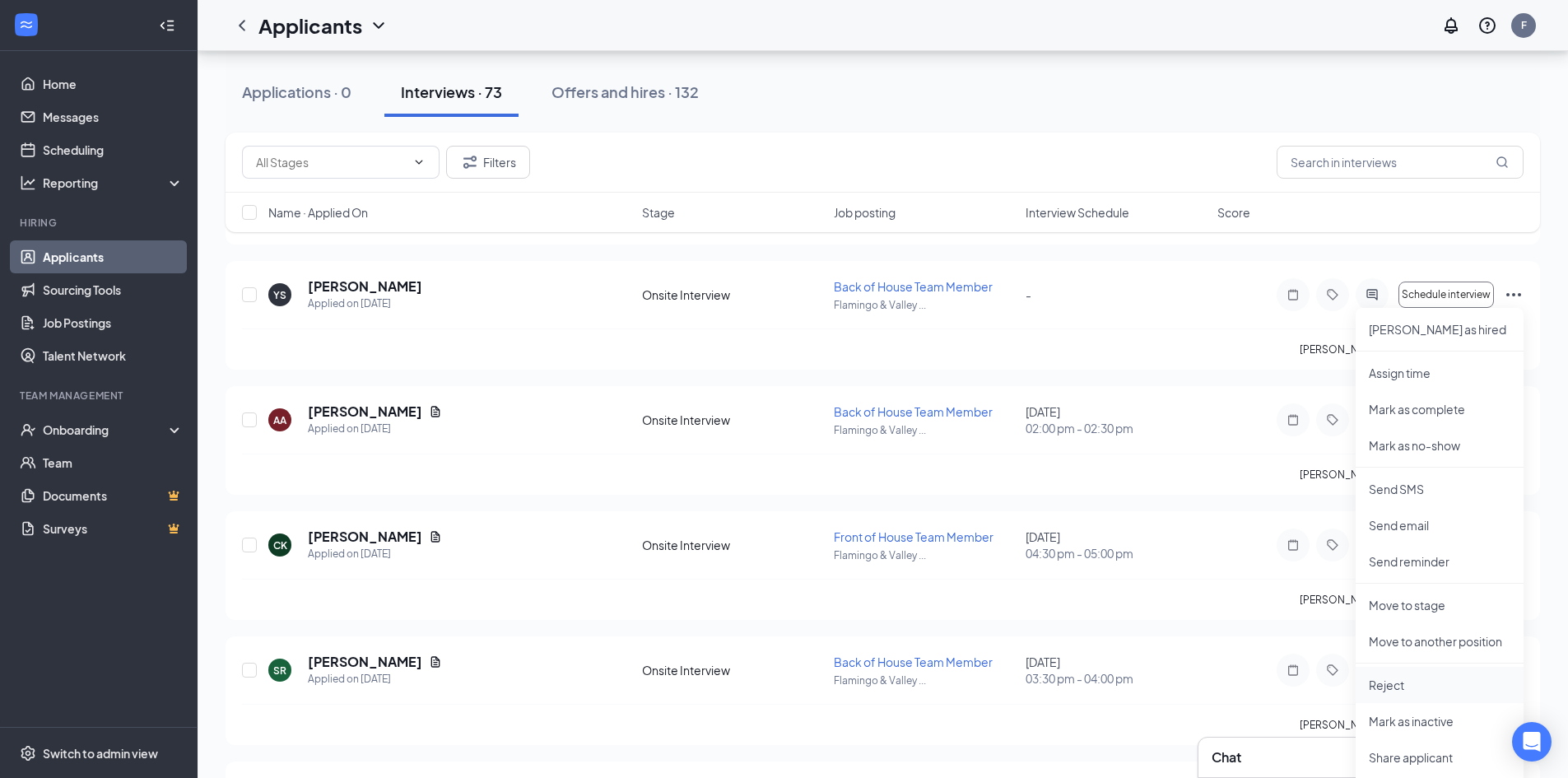
click at [1404, 671] on li "Reject" at bounding box center [1439, 685] width 168 height 36
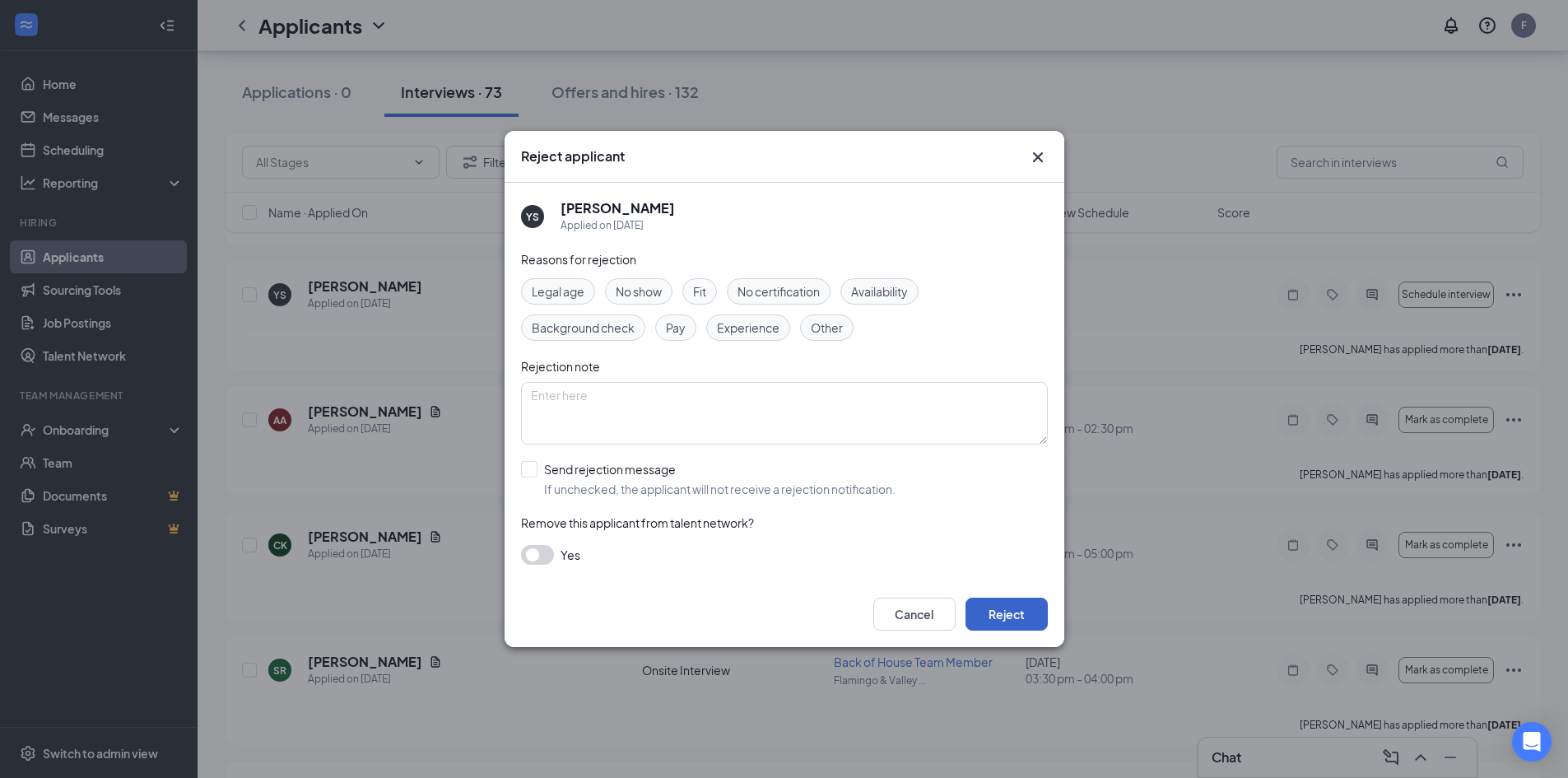
click at [1025, 612] on button "Reject" at bounding box center [1006, 614] width 82 height 33
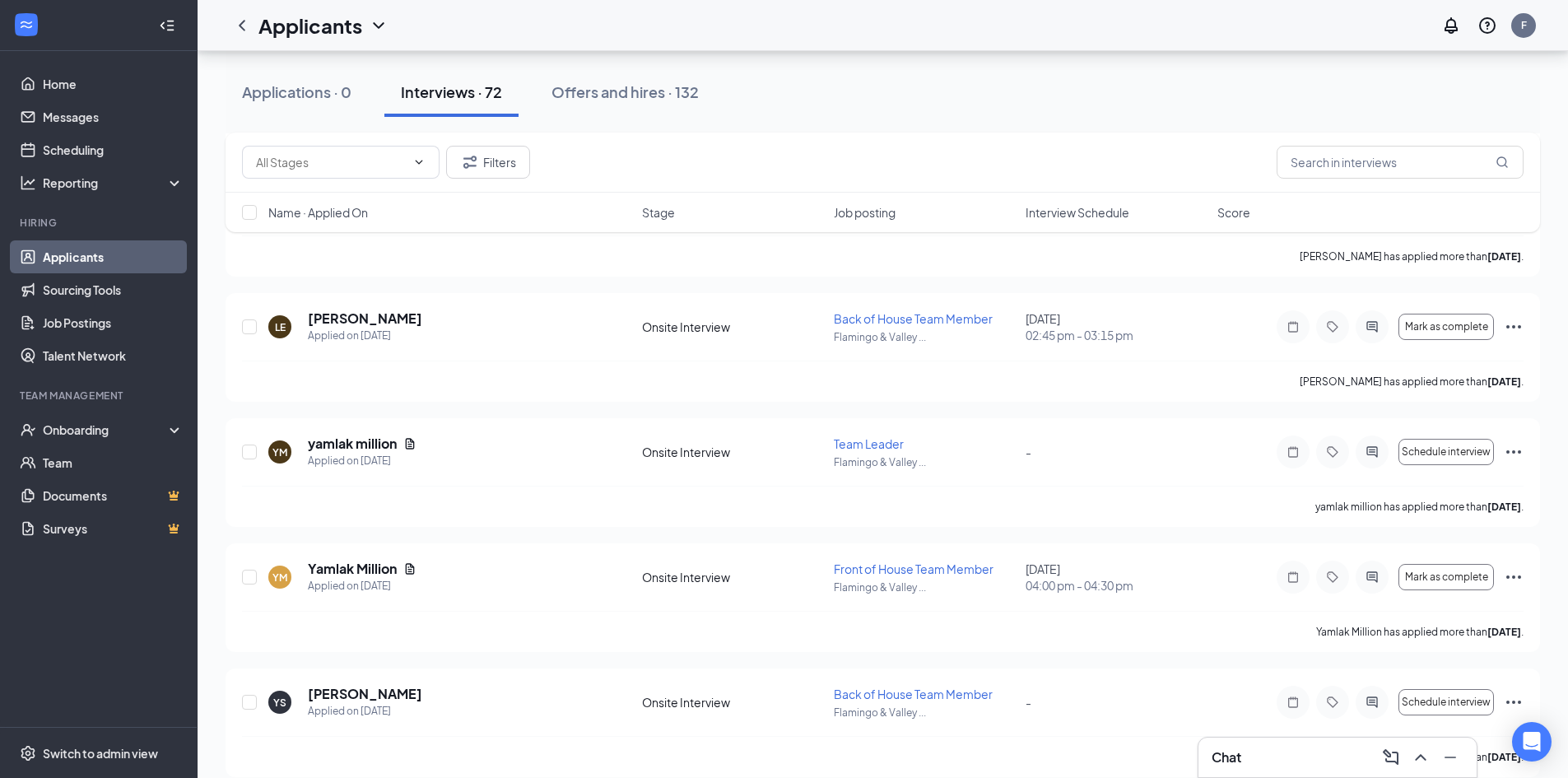
scroll to position [1845, 0]
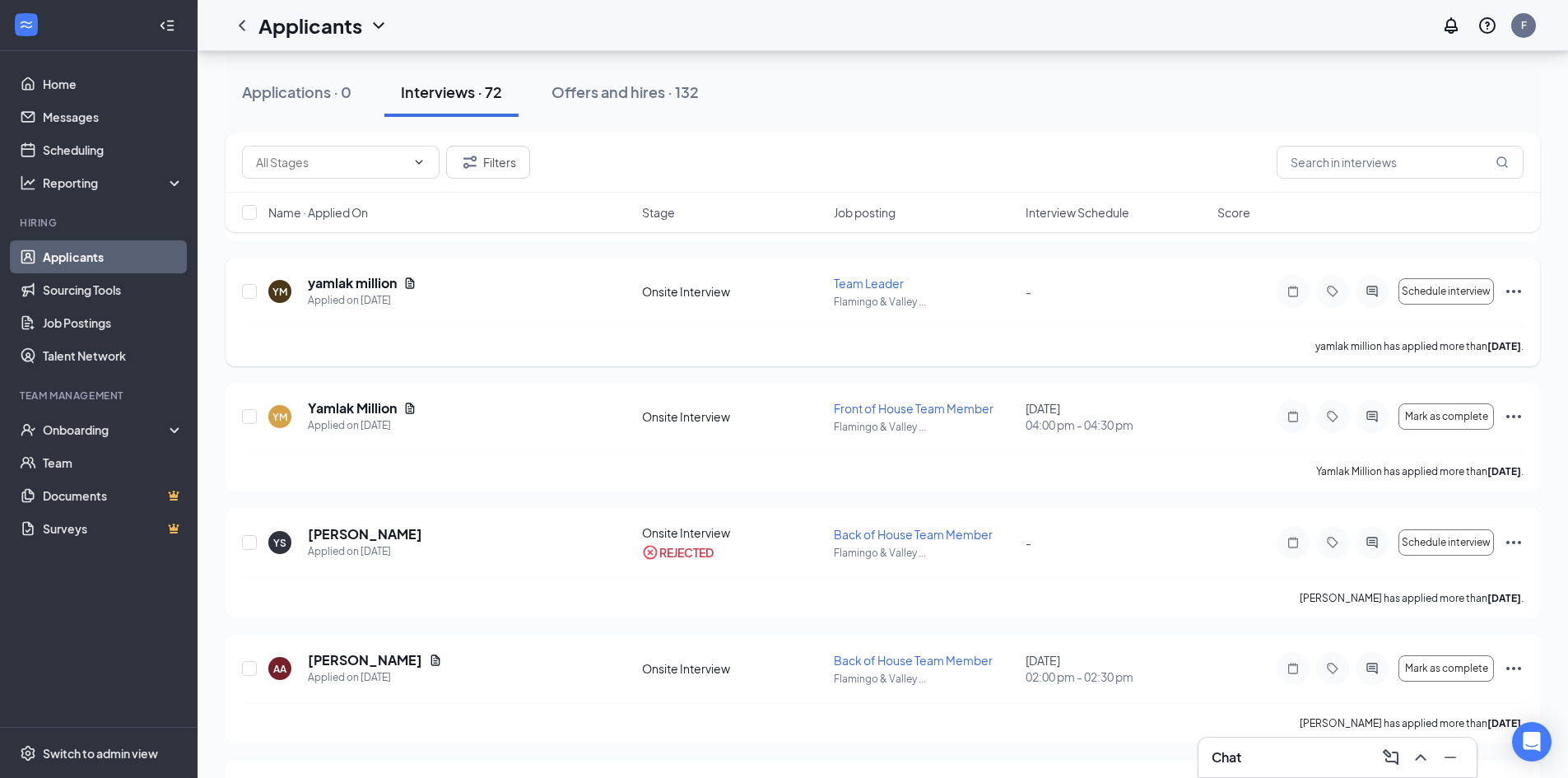
click at [1514, 292] on icon "Ellipses" at bounding box center [1513, 292] width 14 height 3
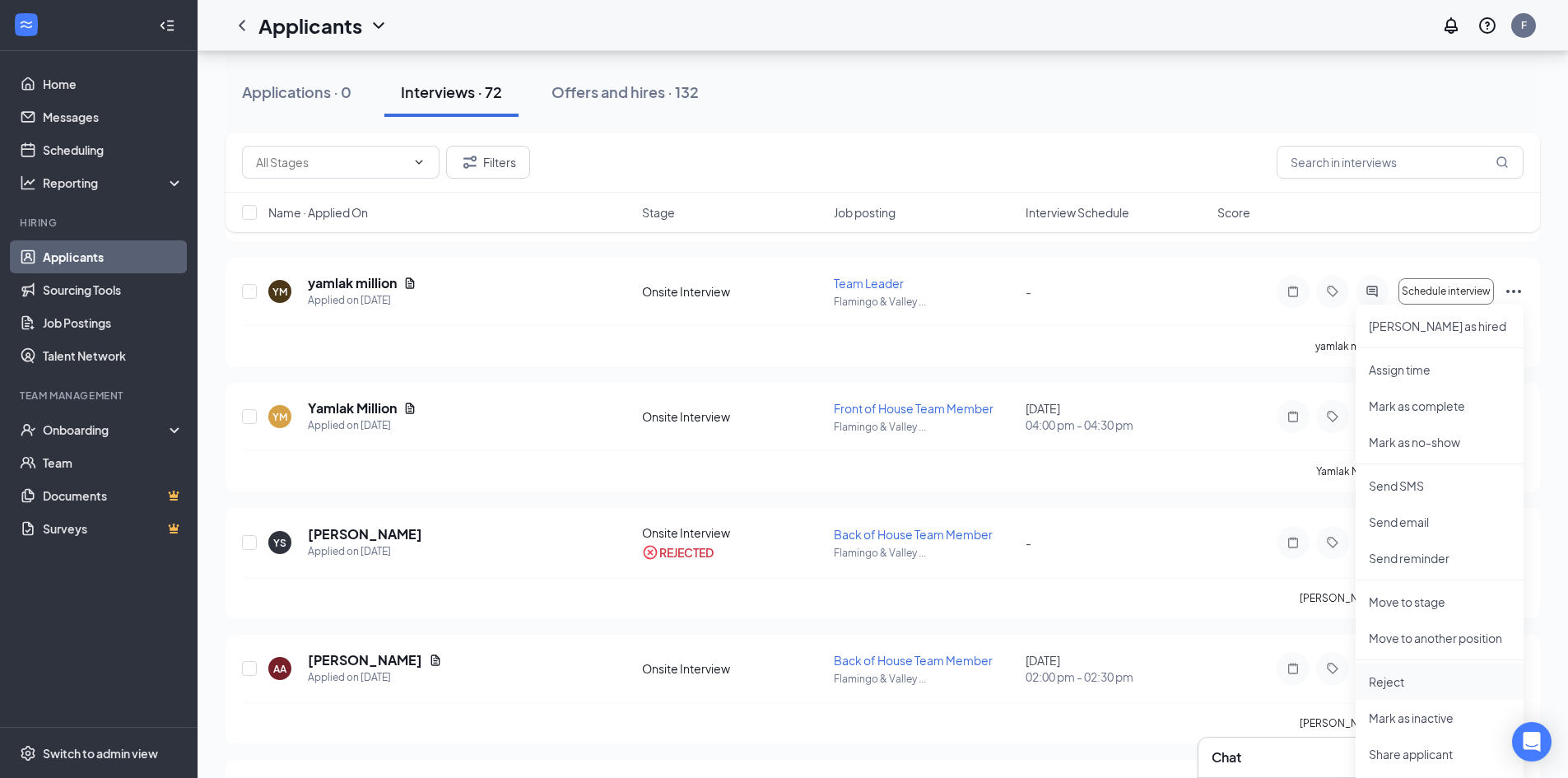
click at [1425, 693] on li "Reject" at bounding box center [1439, 681] width 168 height 36
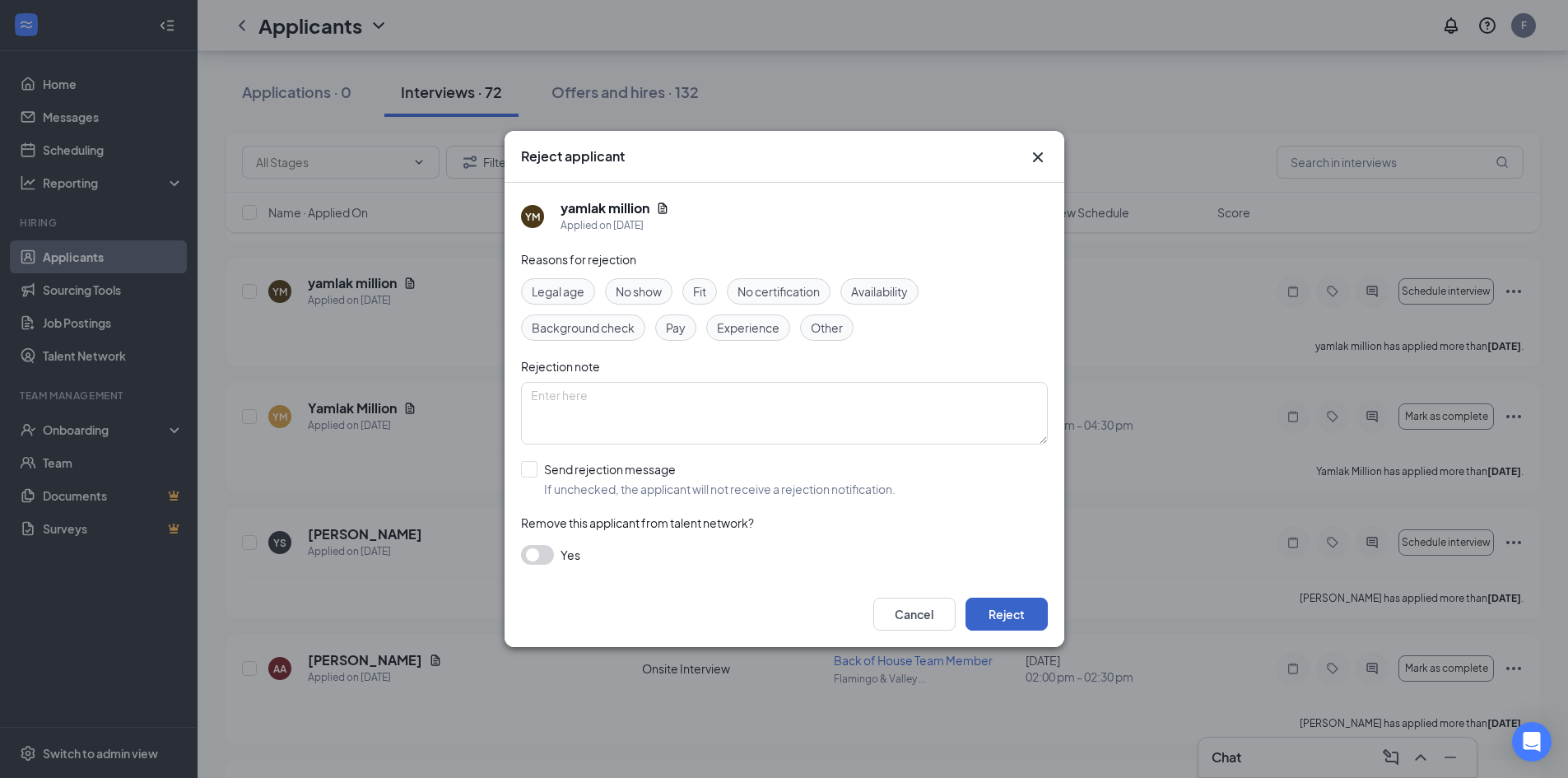
click at [1038, 613] on button "Reject" at bounding box center [1006, 614] width 82 height 33
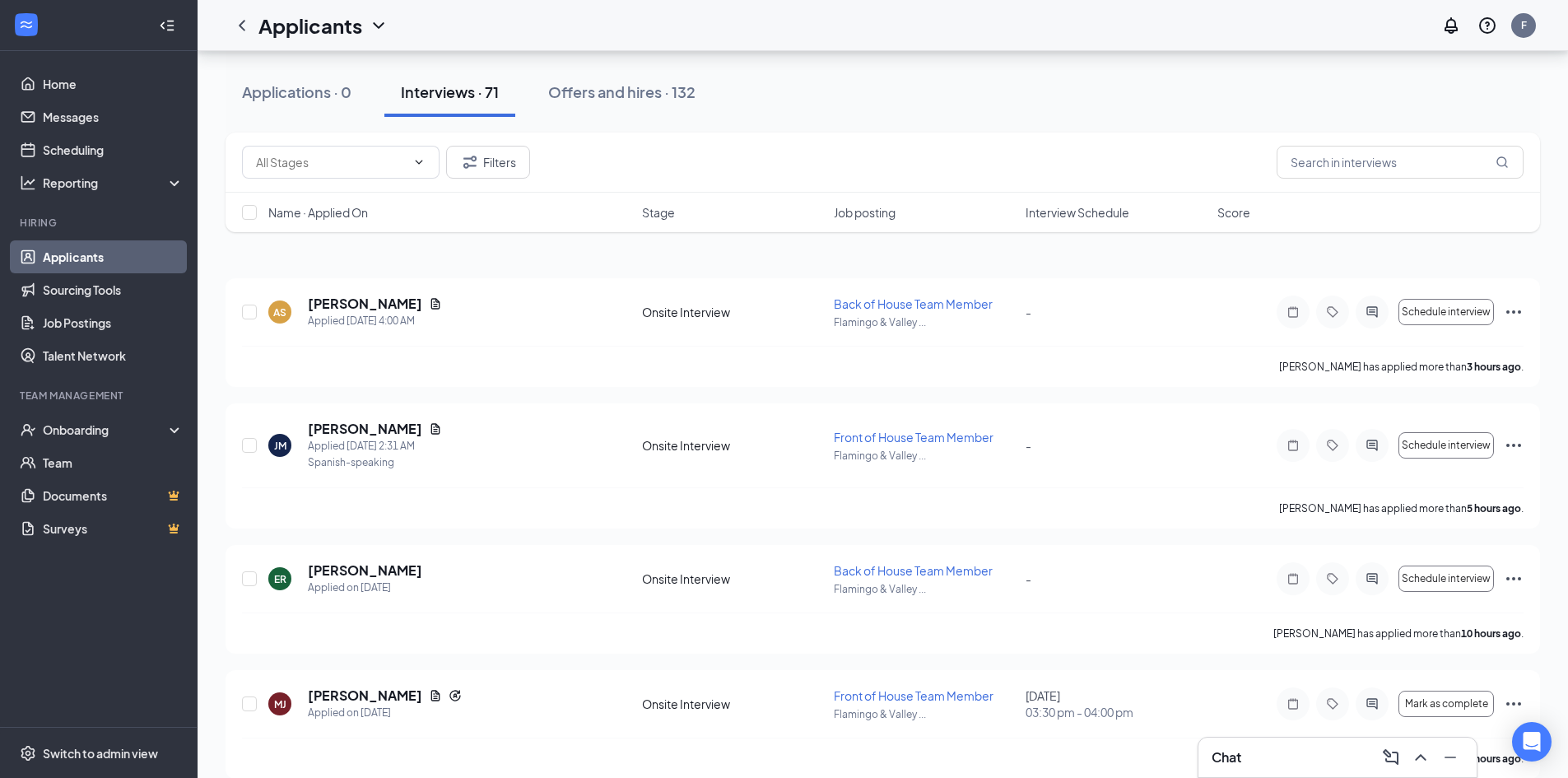
scroll to position [35, 0]
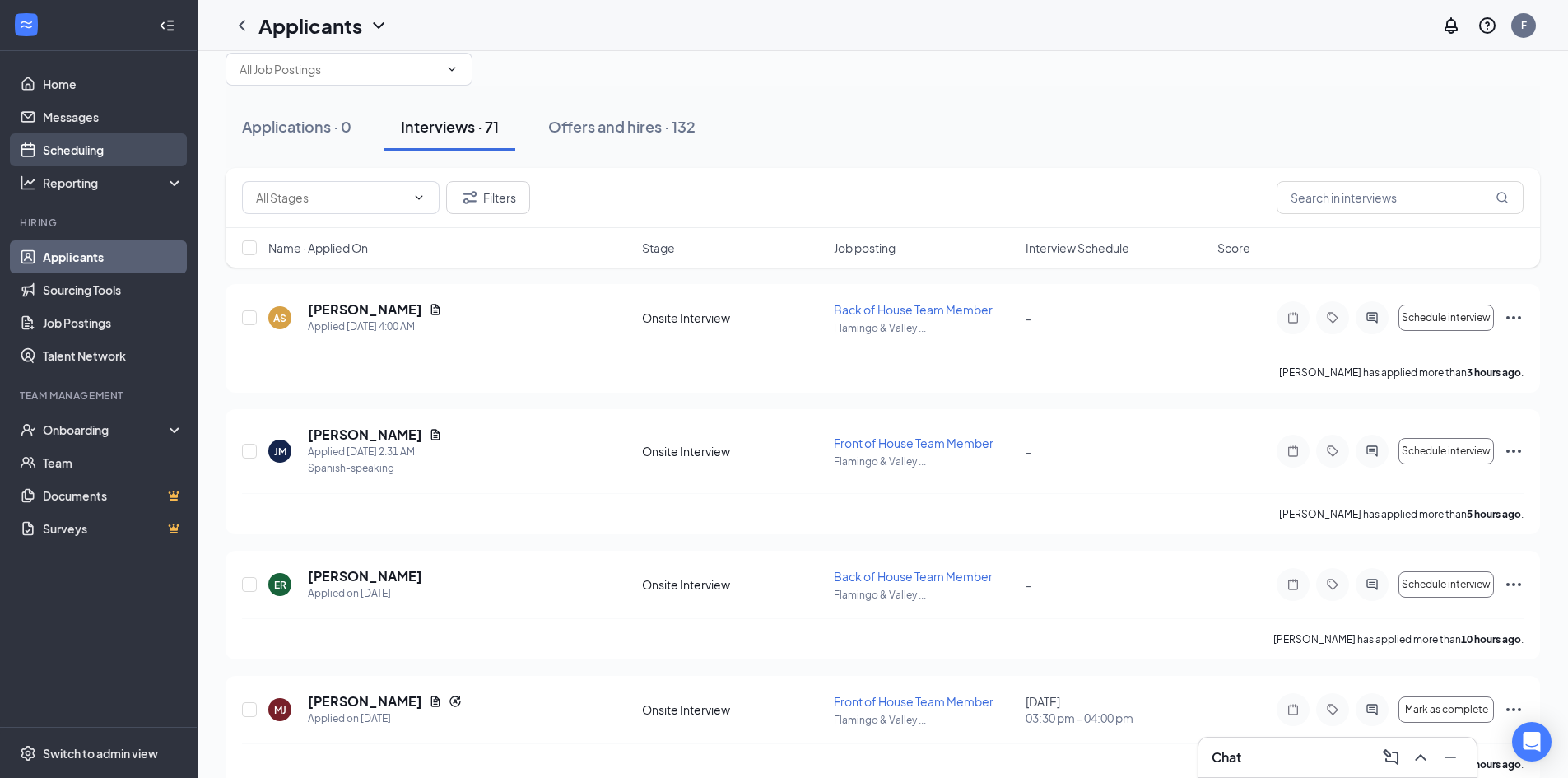
click at [42, 149] on link "Scheduling" at bounding box center [113, 149] width 141 height 33
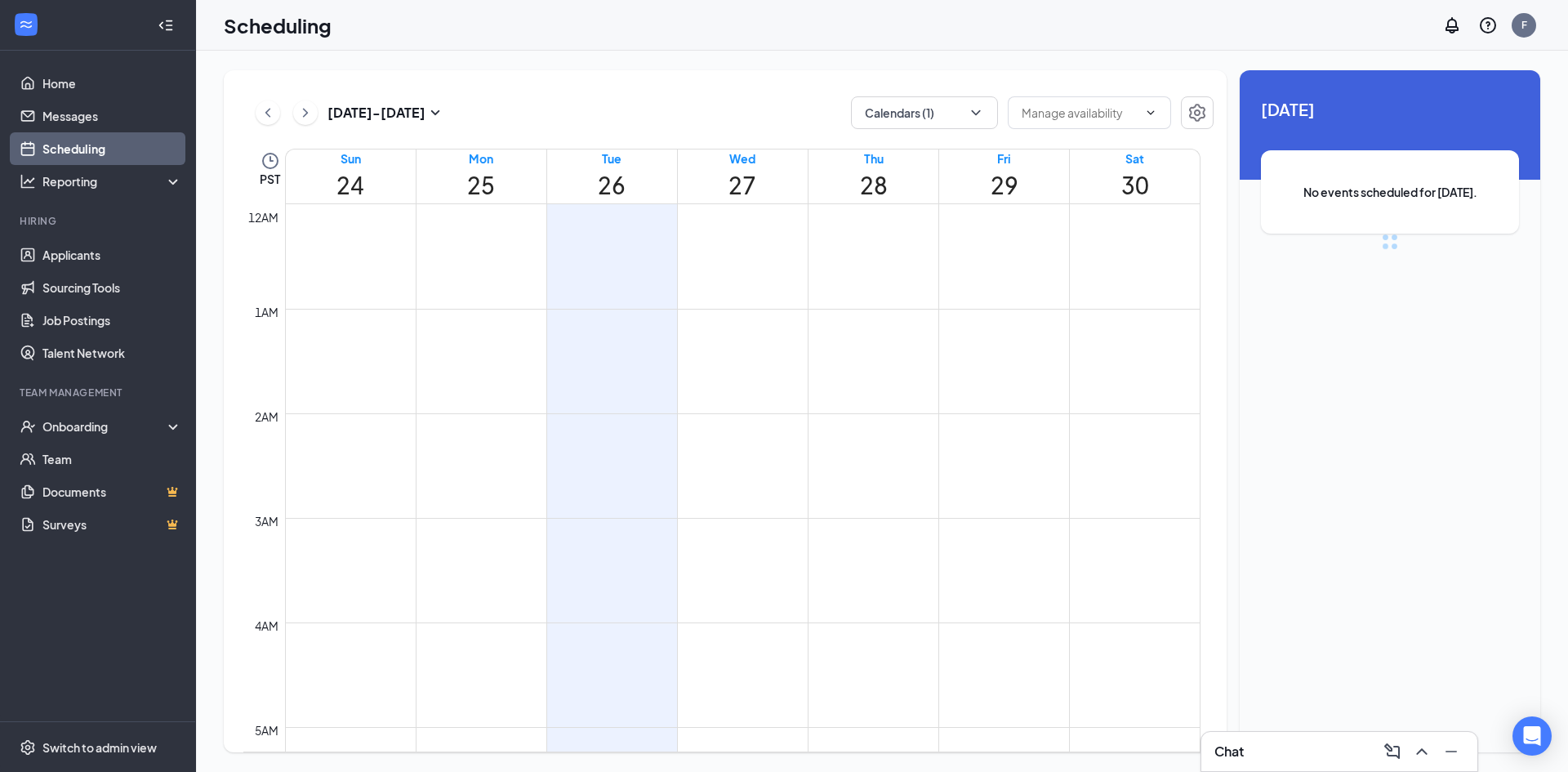
scroll to position [803, 0]
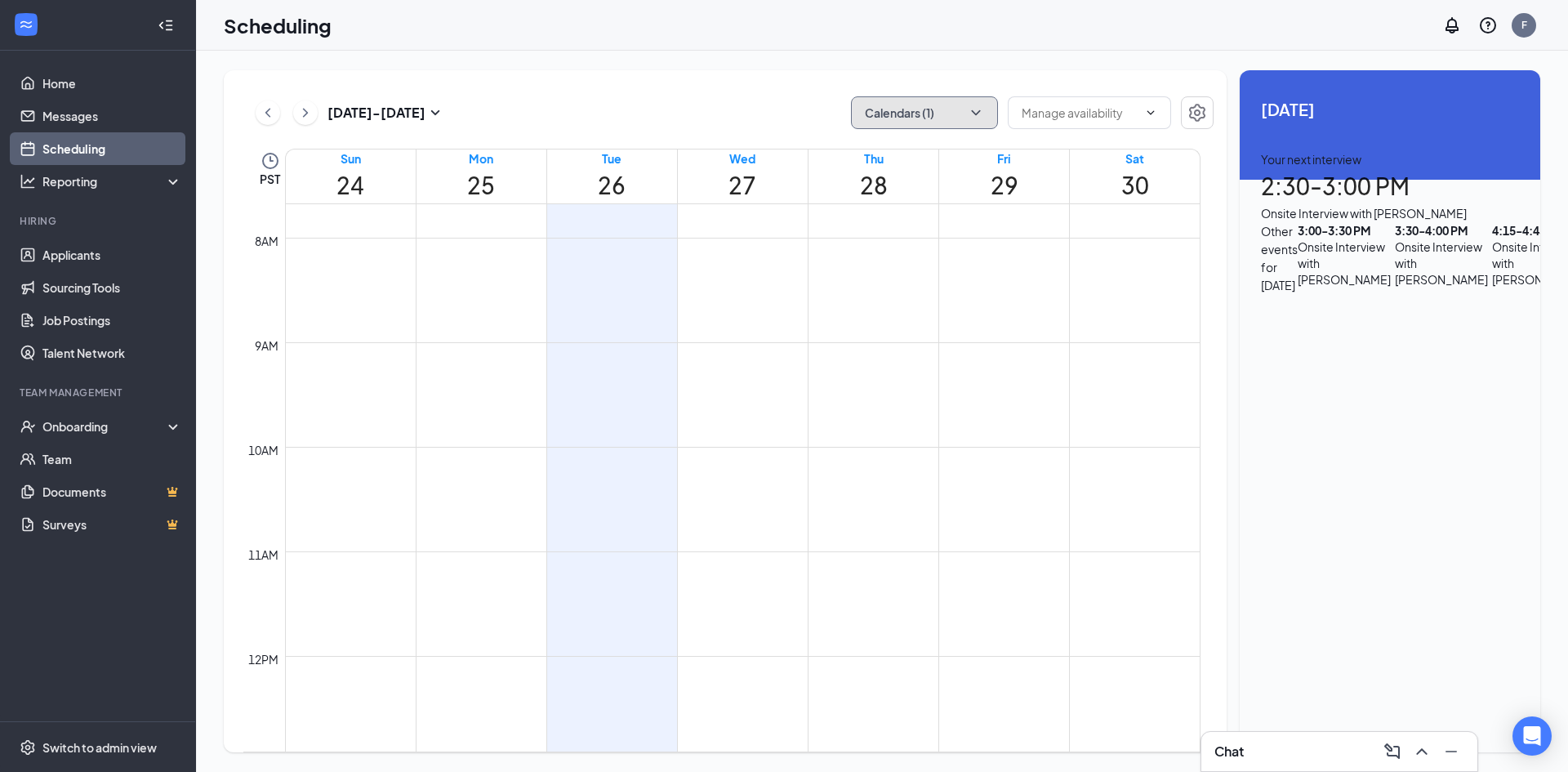
click at [946, 113] on button "Calendars (1)" at bounding box center [924, 113] width 147 height 33
click at [907, 276] on input "[PERSON_NAME]" at bounding box center [909, 283] width 116 height 16
checkbox input "true"
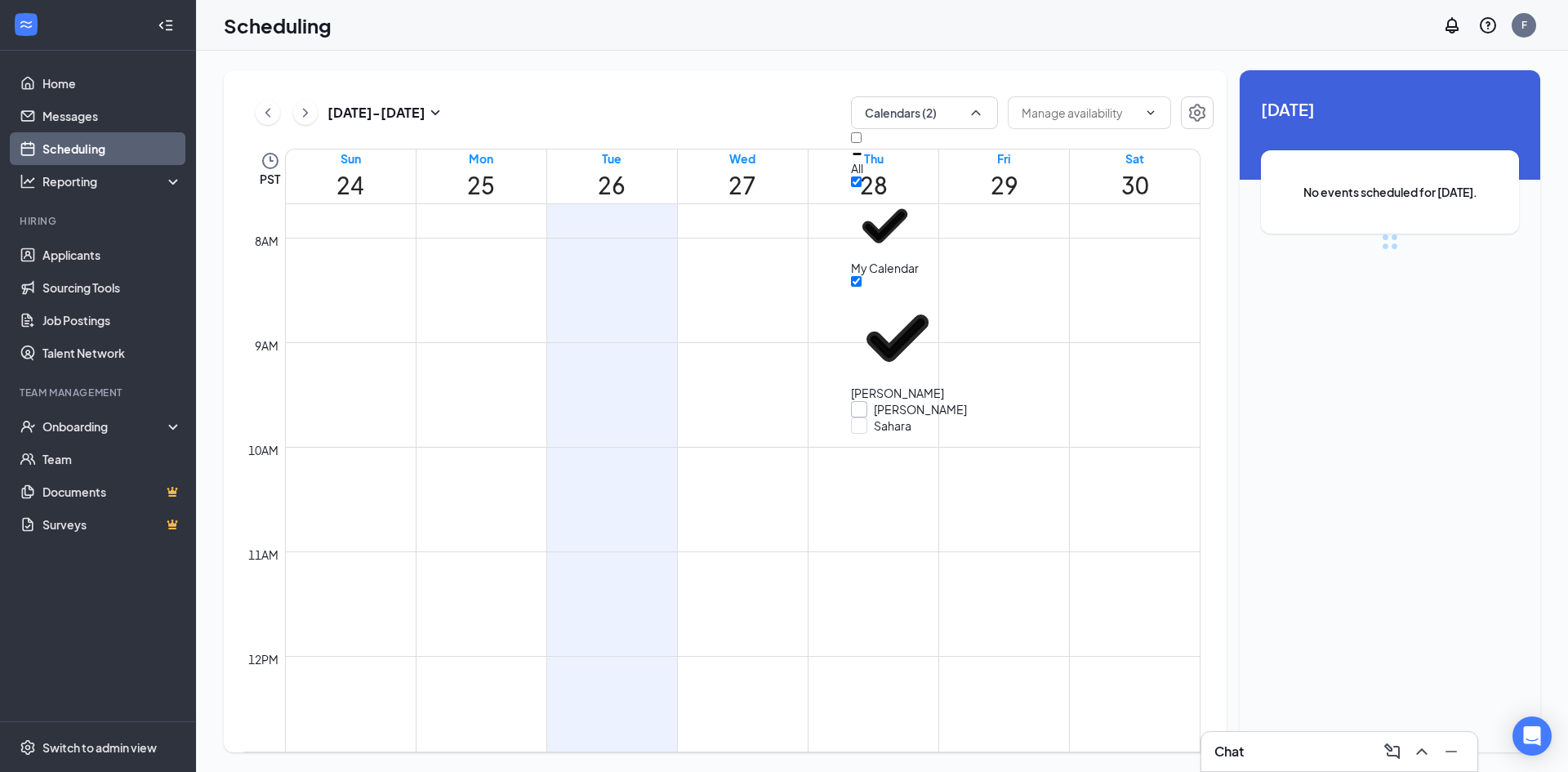
click at [912, 401] on input "[PERSON_NAME]" at bounding box center [909, 409] width 116 height 16
checkbox input "true"
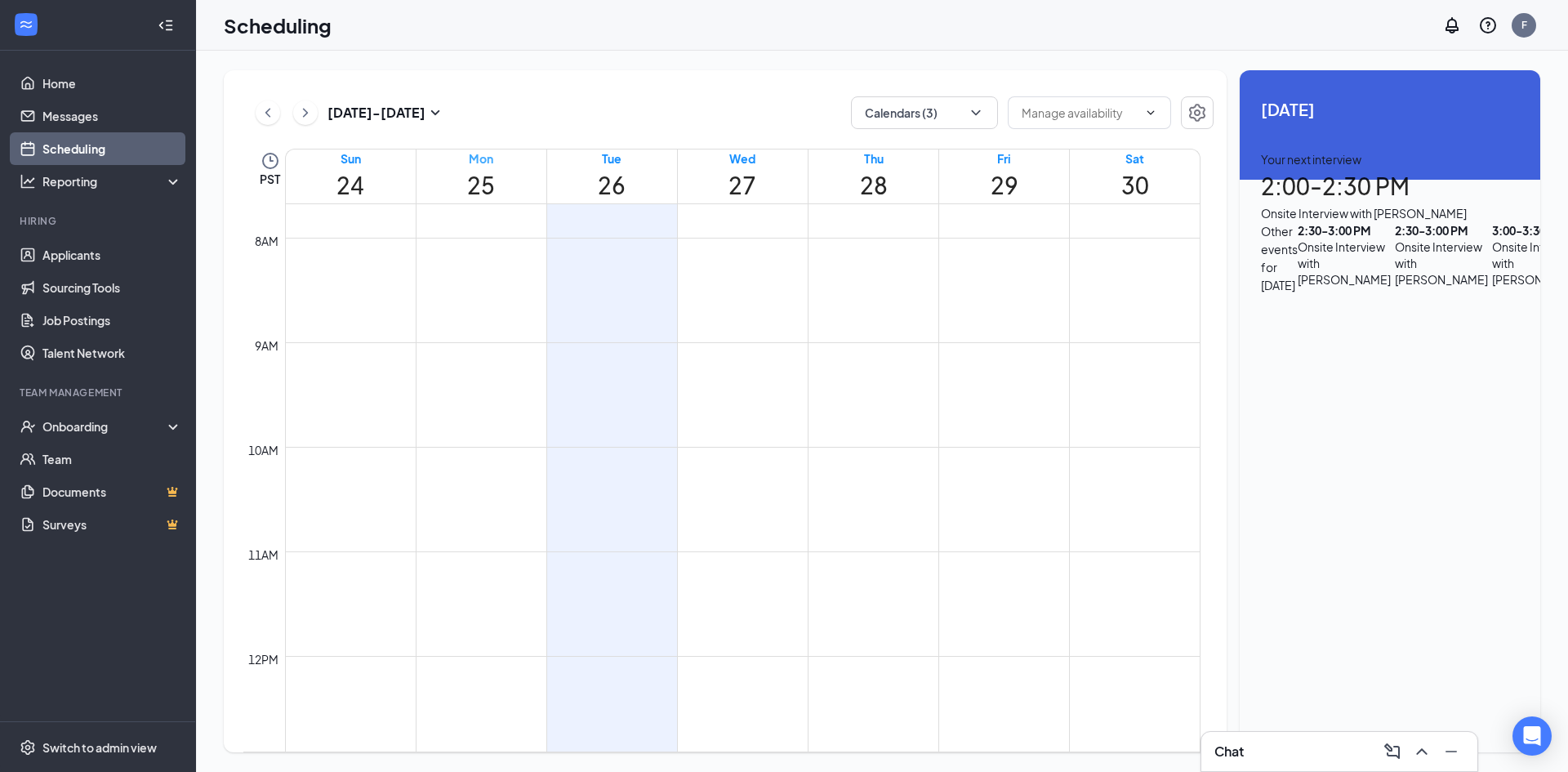
click at [459, 190] on h1 "25" at bounding box center [481, 185] width 129 height 36
click at [1351, 428] on span "Completed" at bounding box center [1319, 436] width 63 height 18
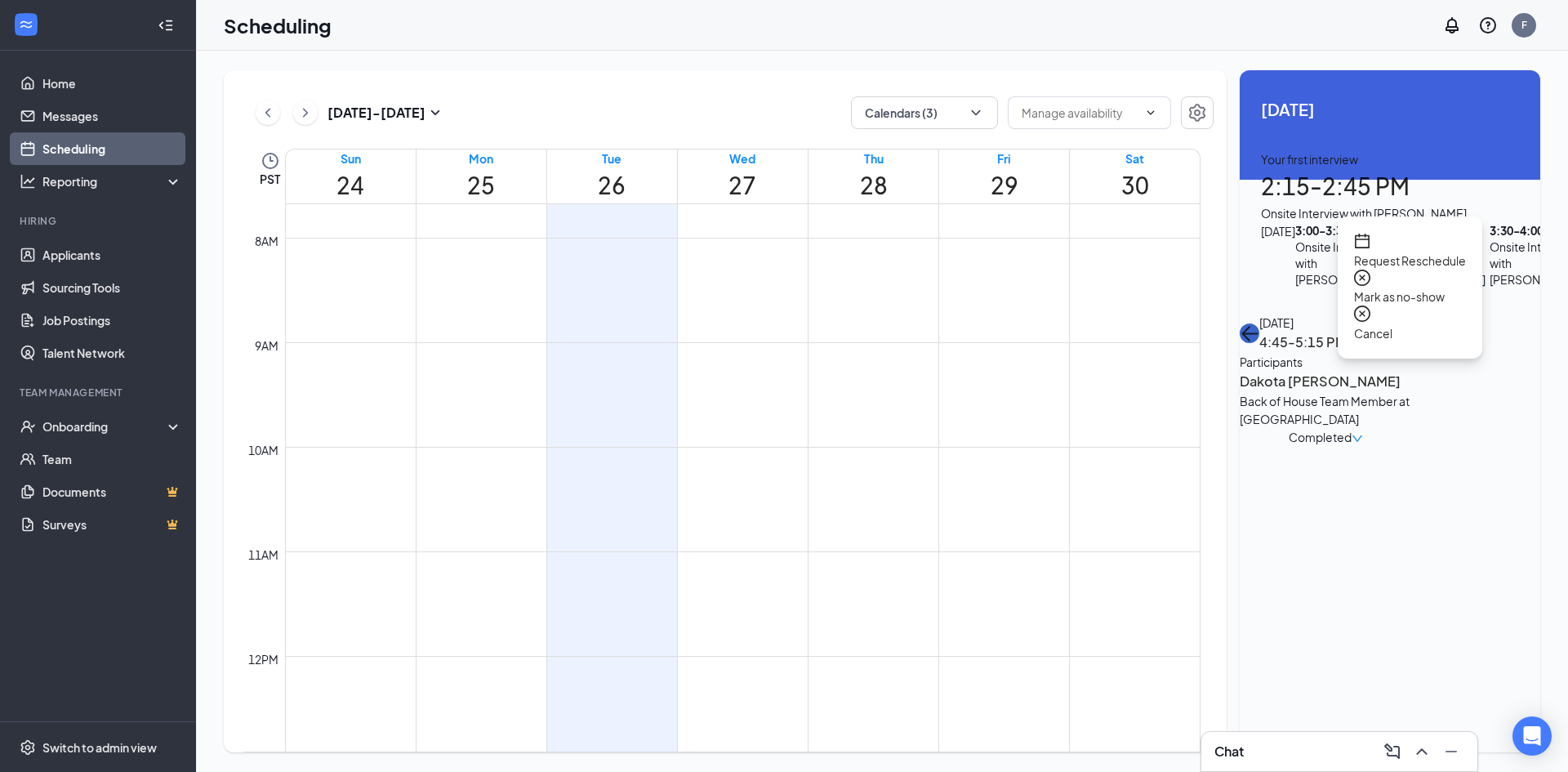
click at [1259, 324] on icon "ArrowLeft" at bounding box center [1249, 333] width 19 height 19
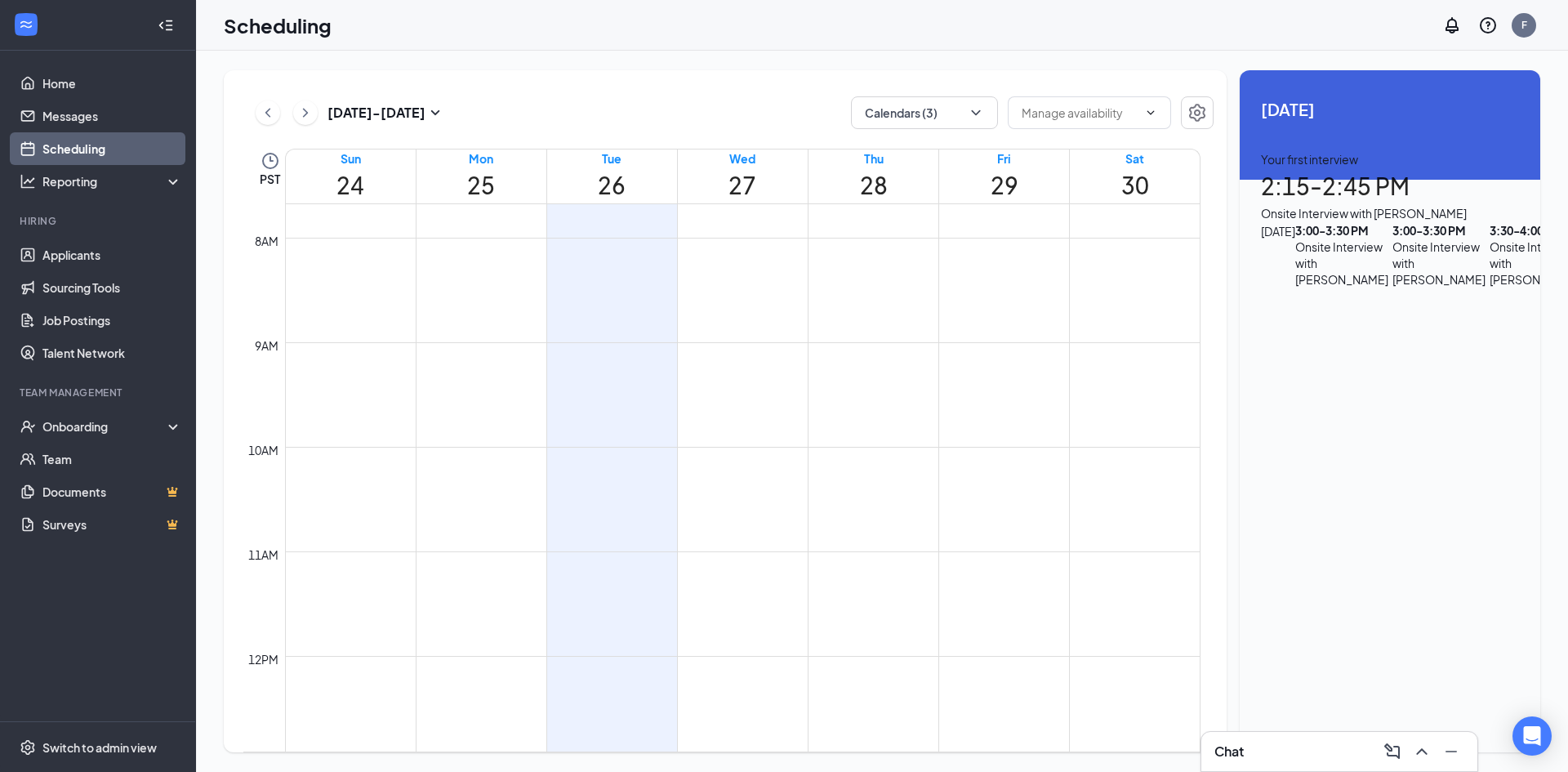
click at [1351, 428] on span "Completed" at bounding box center [1319, 436] width 63 height 18
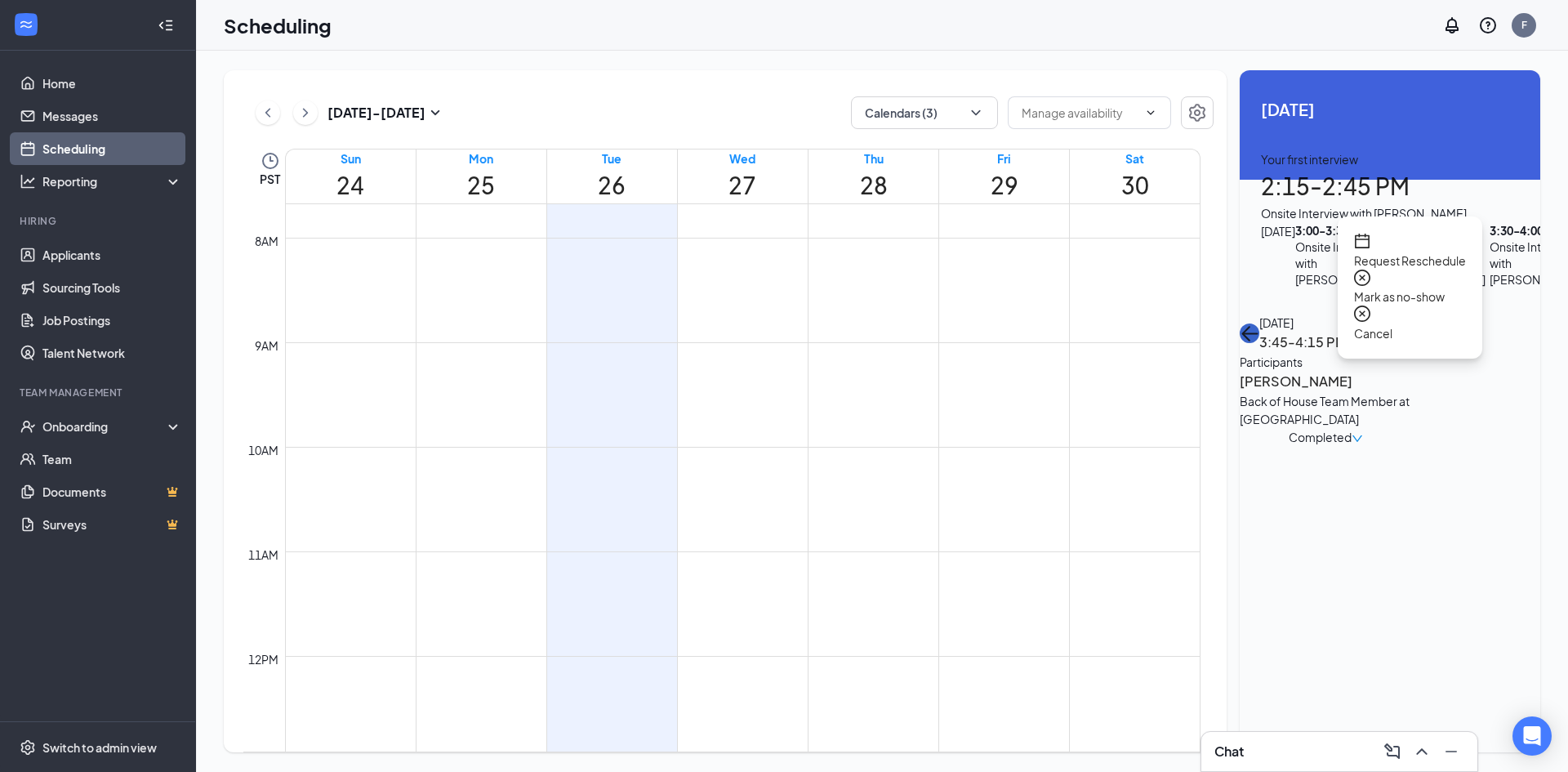
click at [1258, 324] on button "back-button" at bounding box center [1249, 333] width 19 height 19
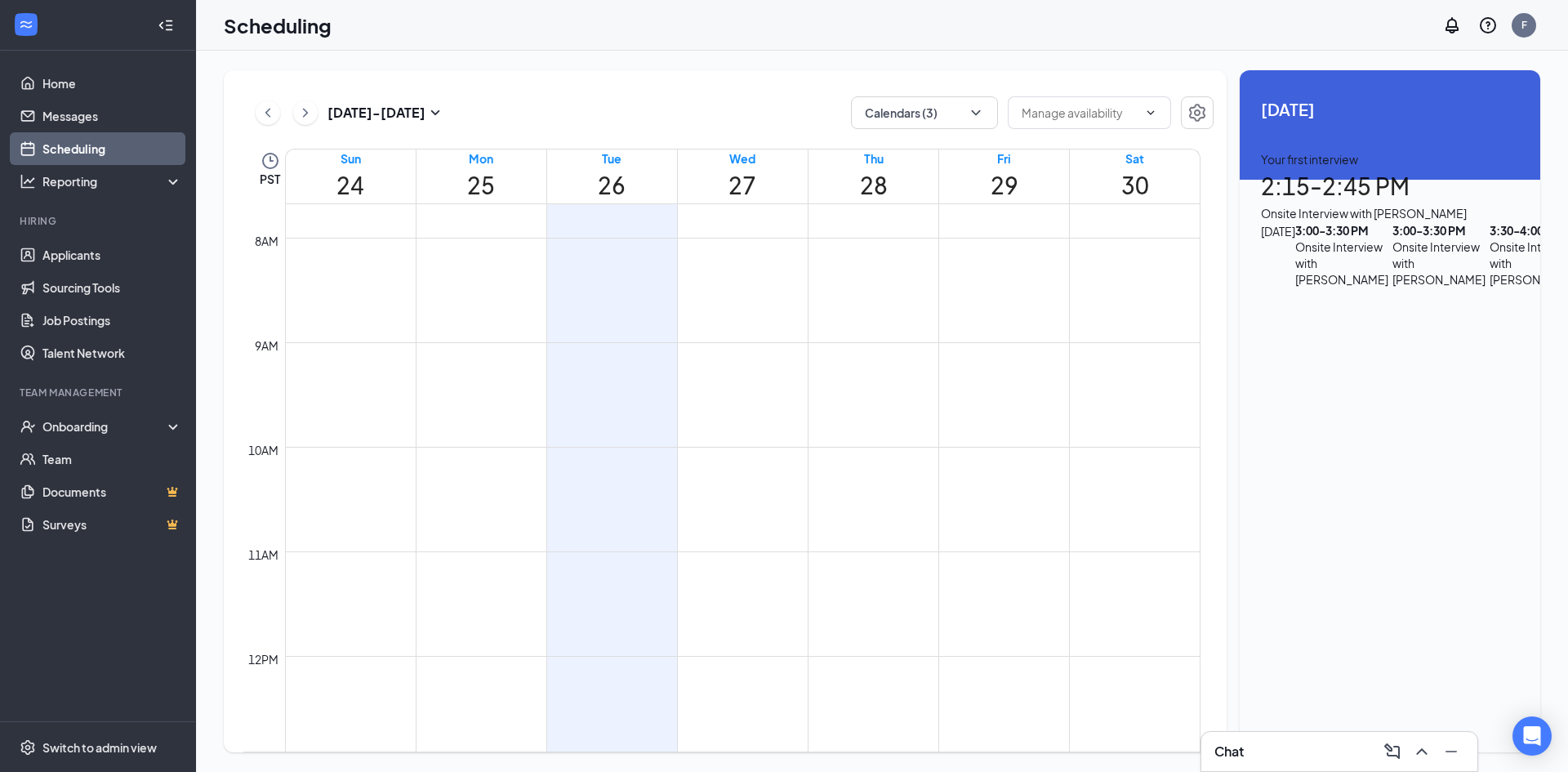
click at [1388, 288] on div "Onsite Interview with [PERSON_NAME]" at bounding box center [1341, 263] width 93 height 49
click at [1259, 324] on button "back-button" at bounding box center [1249, 333] width 19 height 19
click at [1474, 185] on div "Your first interview 2:15 - 2:45 PM Onsite Interview with [PERSON_NAME]" at bounding box center [1389, 186] width 258 height 71
click at [1259, 324] on button "back-button" at bounding box center [1249, 333] width 19 height 19
click at [1489, 288] on div "3:30 - 4:00 PM Onsite Interview with [PERSON_NAME]" at bounding box center [1538, 255] width 98 height 66
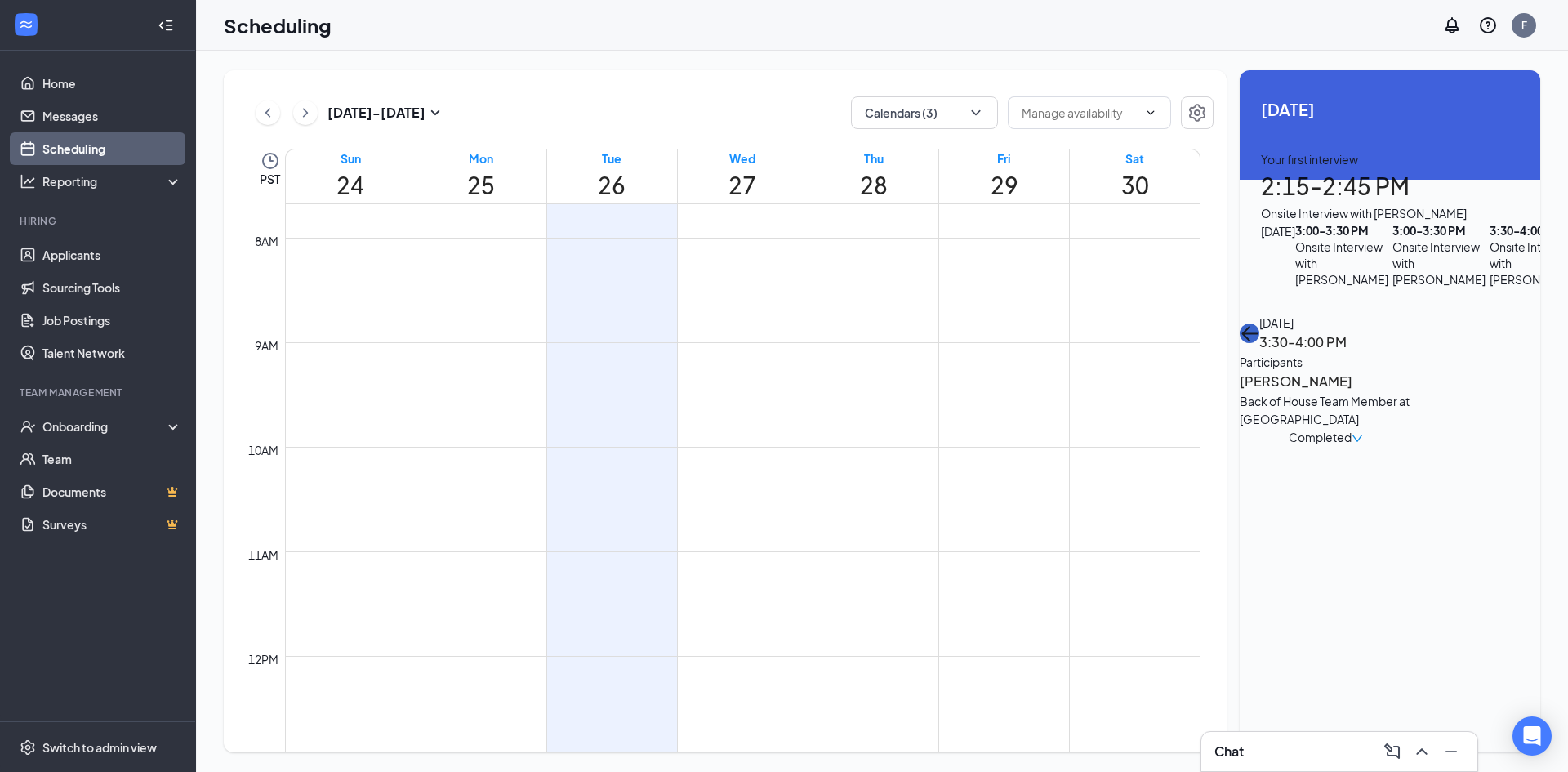
click at [1259, 324] on icon "ArrowLeft" at bounding box center [1249, 333] width 19 height 19
click at [715, 193] on h1 "27" at bounding box center [742, 185] width 129 height 36
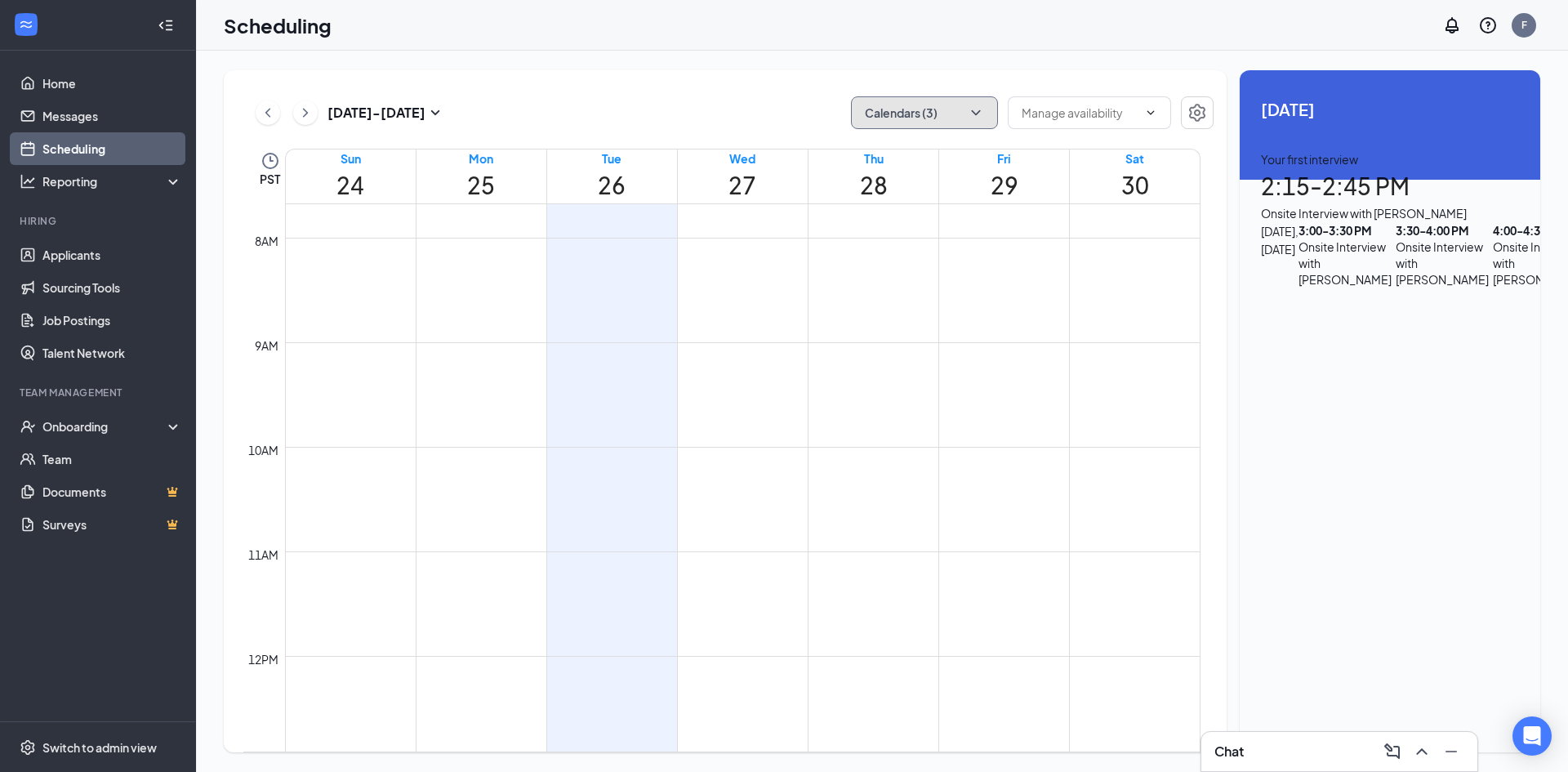
click at [935, 106] on button "Calendars (3)" at bounding box center [924, 113] width 147 height 33
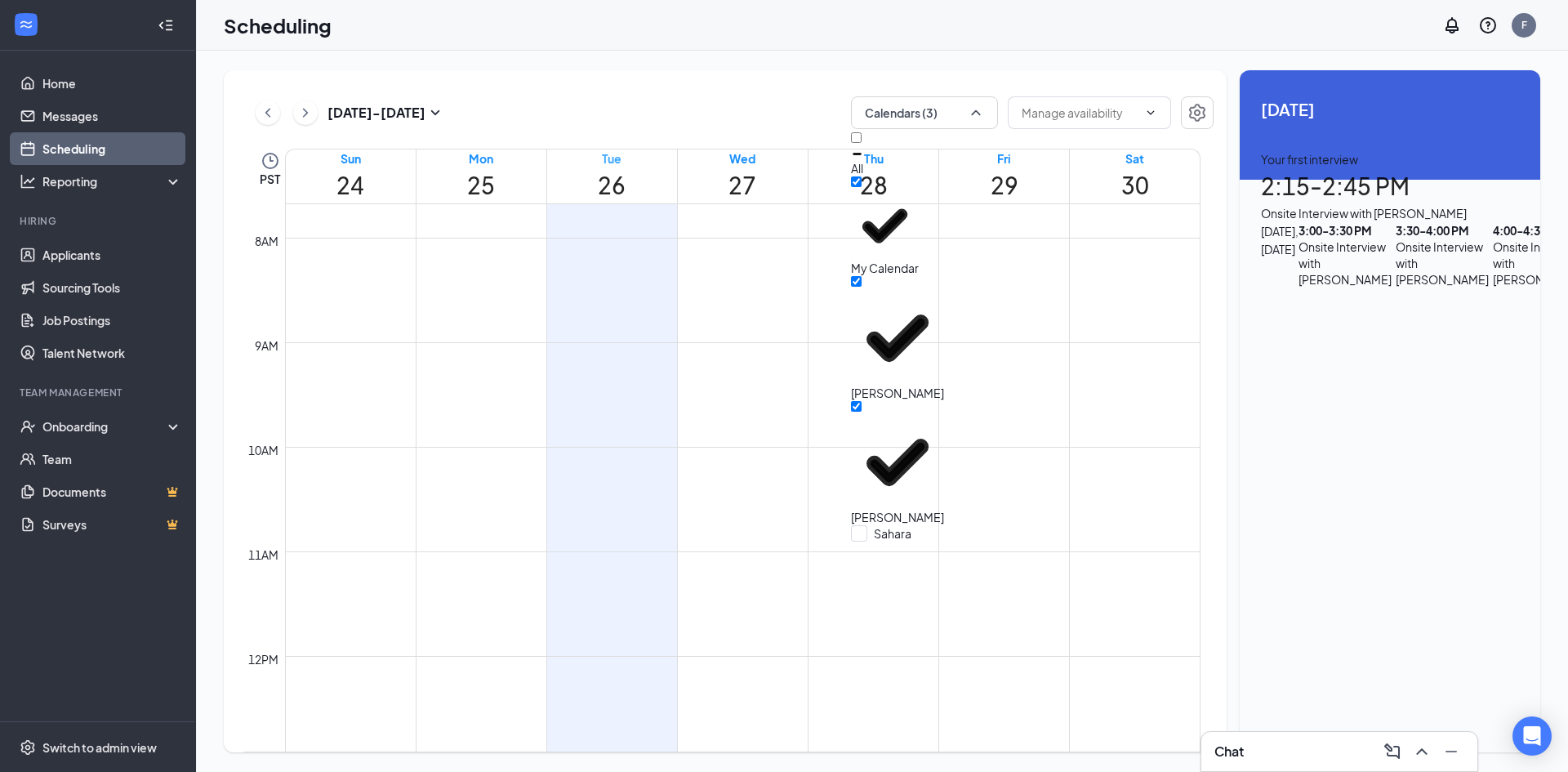
click at [604, 167] on div "Tue" at bounding box center [612, 158] width 129 height 18
